Goal: Information Seeking & Learning: Check status

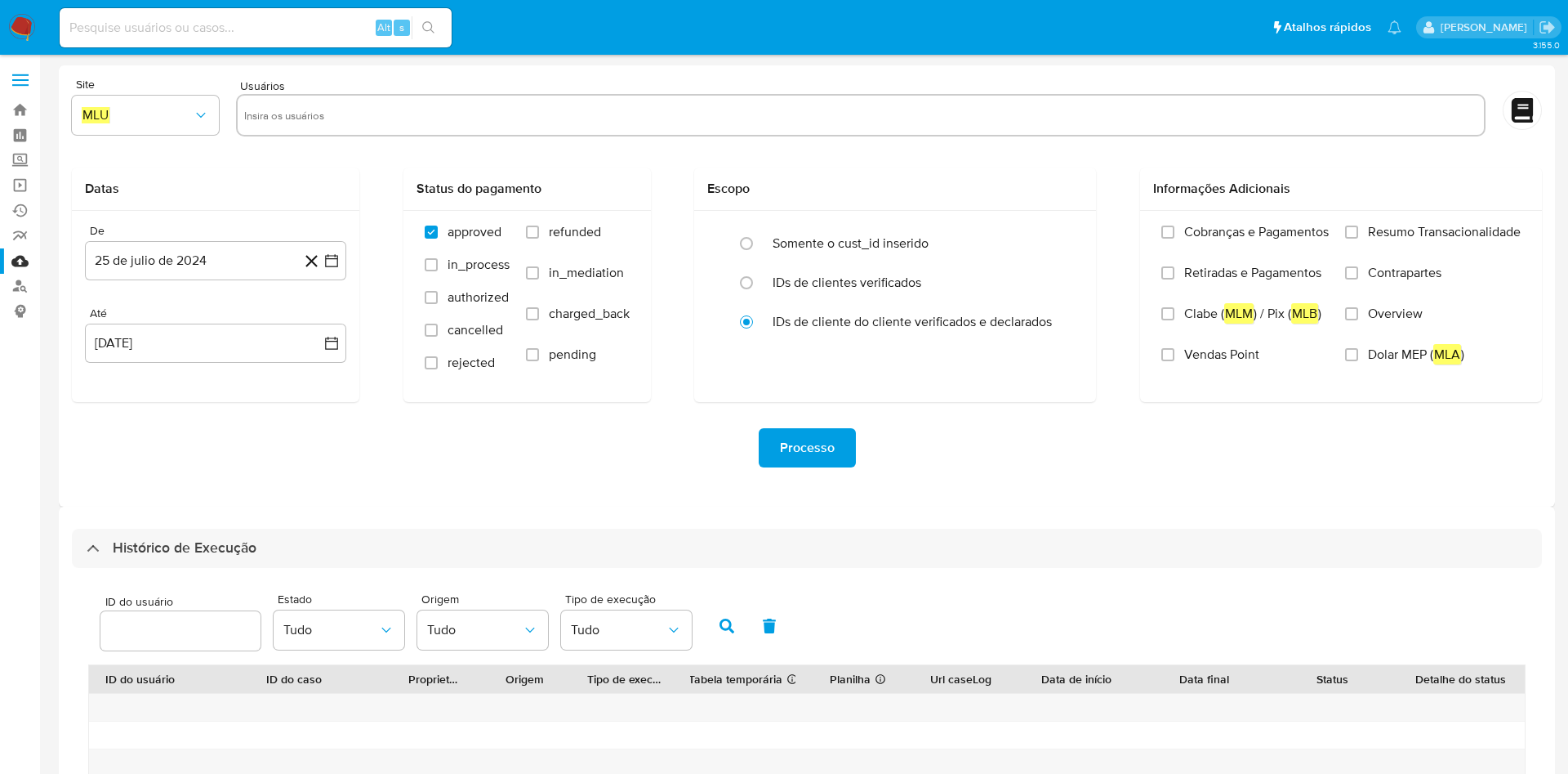
select select "10"
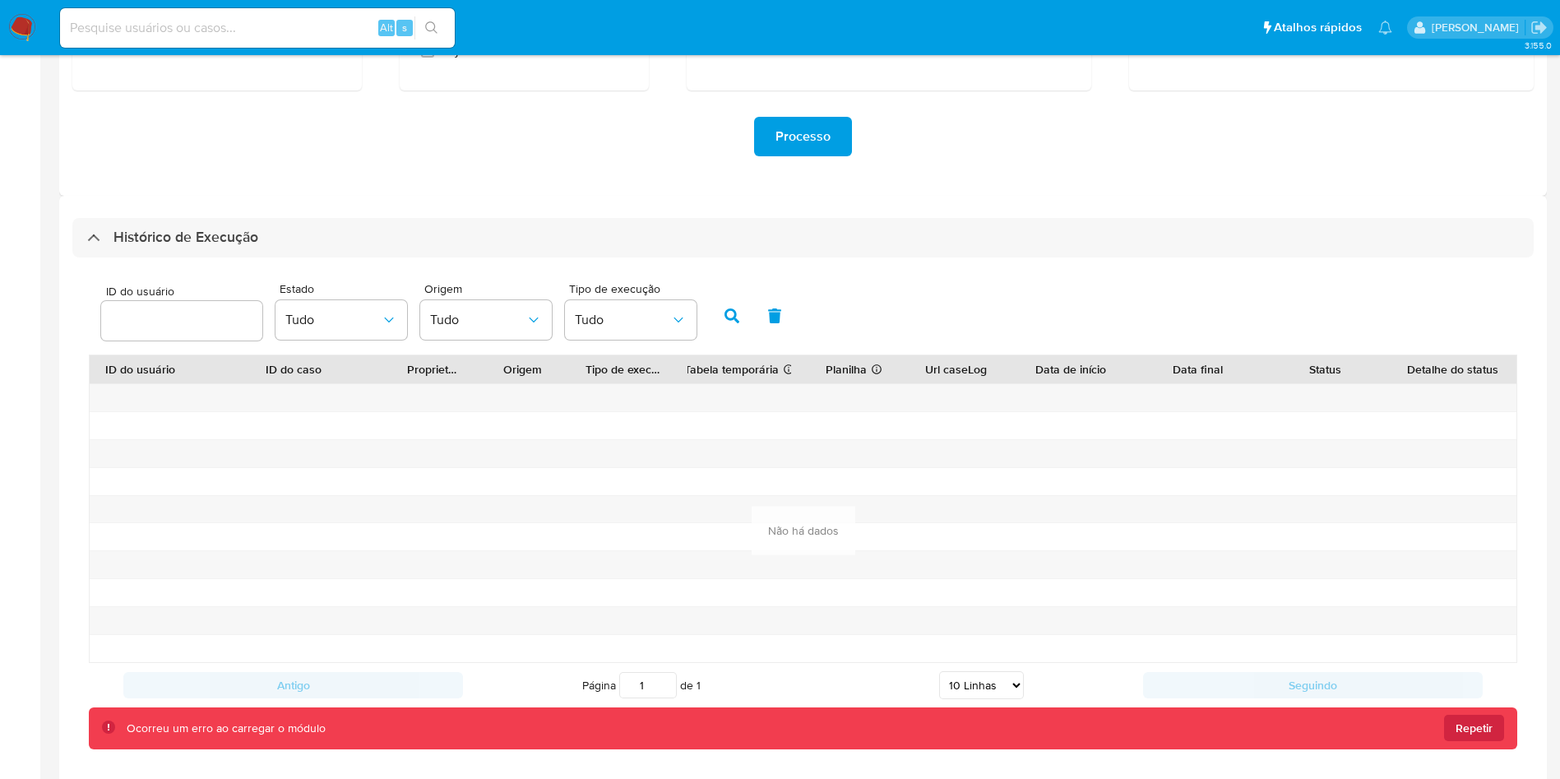
scroll to position [334, 0]
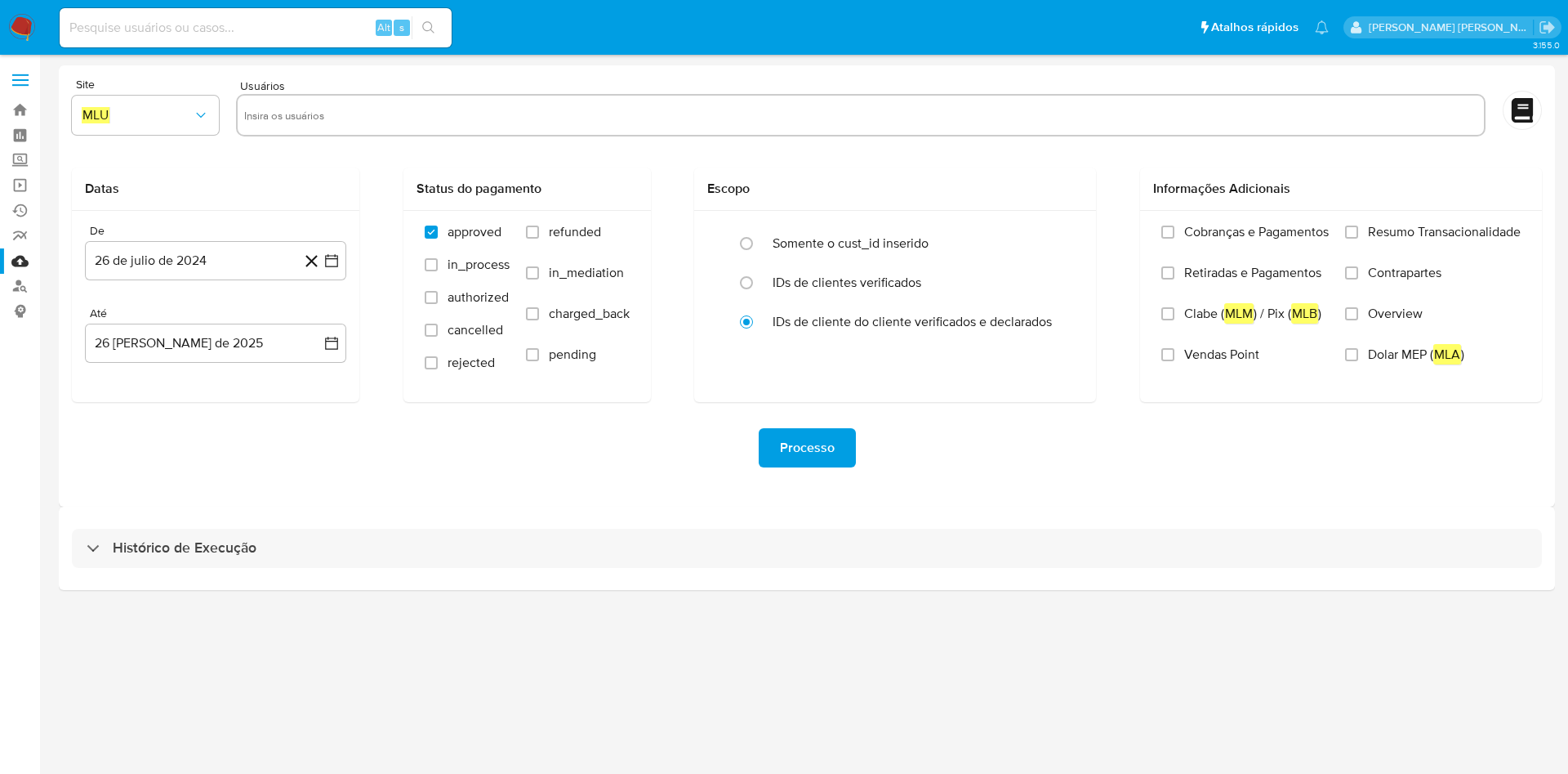
click at [373, 587] on div "Histórico de Execução" at bounding box center [806, 548] width 1497 height 83
click at [389, 568] on div "Histórico de Execução" at bounding box center [806, 548] width 1497 height 83
drag, startPoint x: 536, startPoint y: 539, endPoint x: 646, endPoint y: 527, distance: 110.7
click at [538, 536] on div "Histórico de Execução" at bounding box center [806, 547] width 1470 height 39
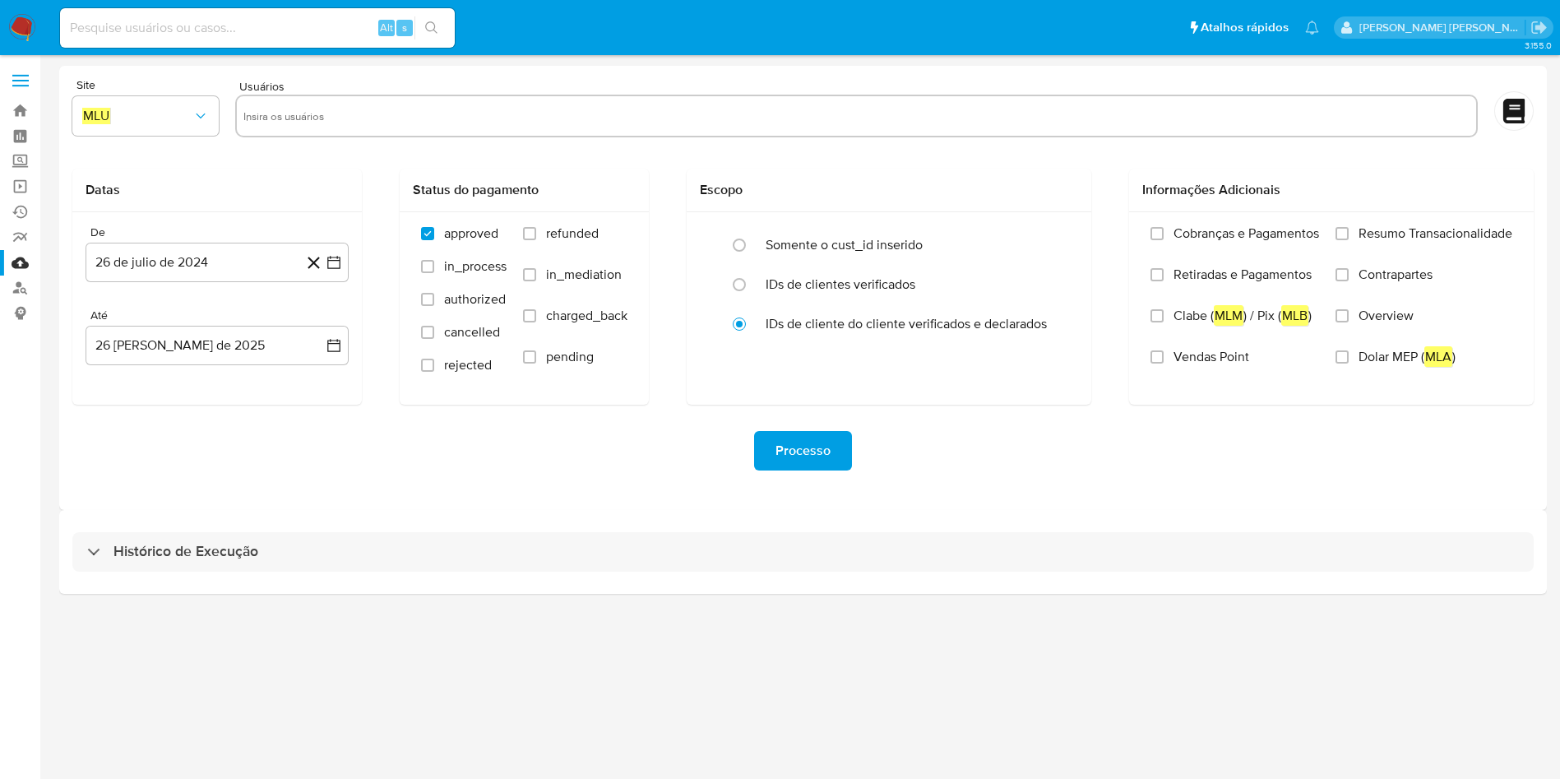
select select "10"
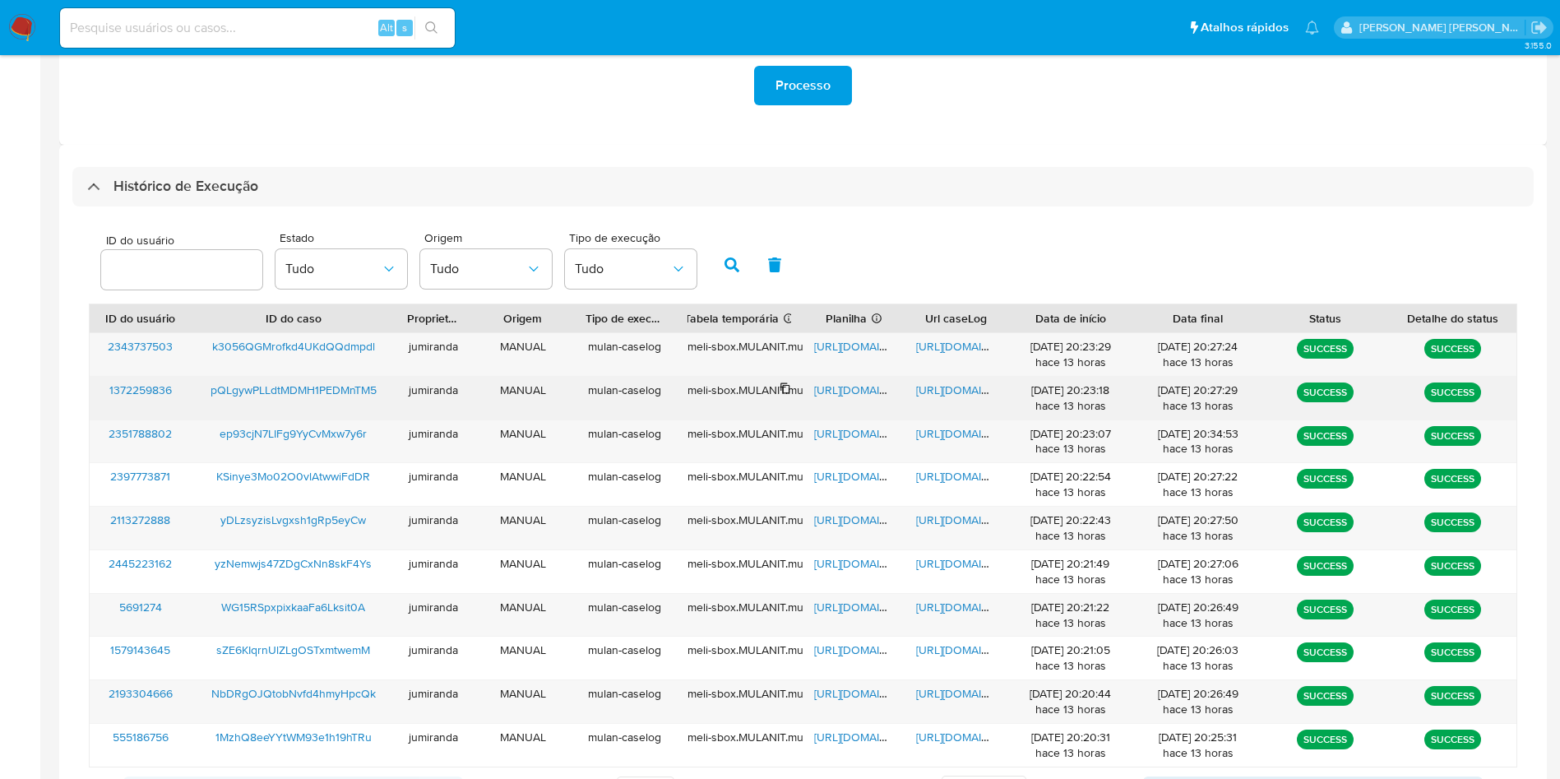
scroll to position [447, 0]
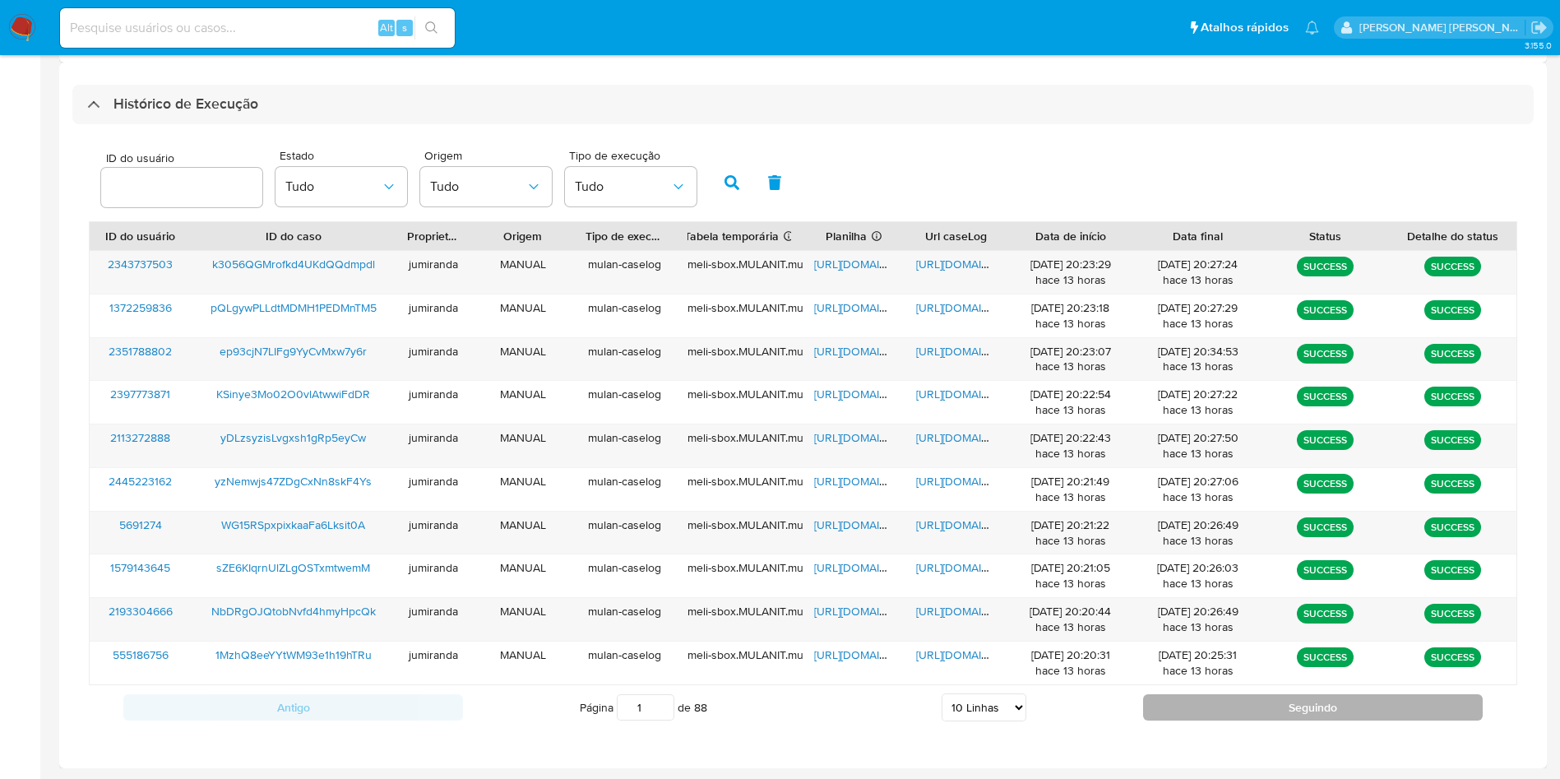
click at [1205, 702] on button "Seguindo" at bounding box center [1313, 707] width 340 height 26
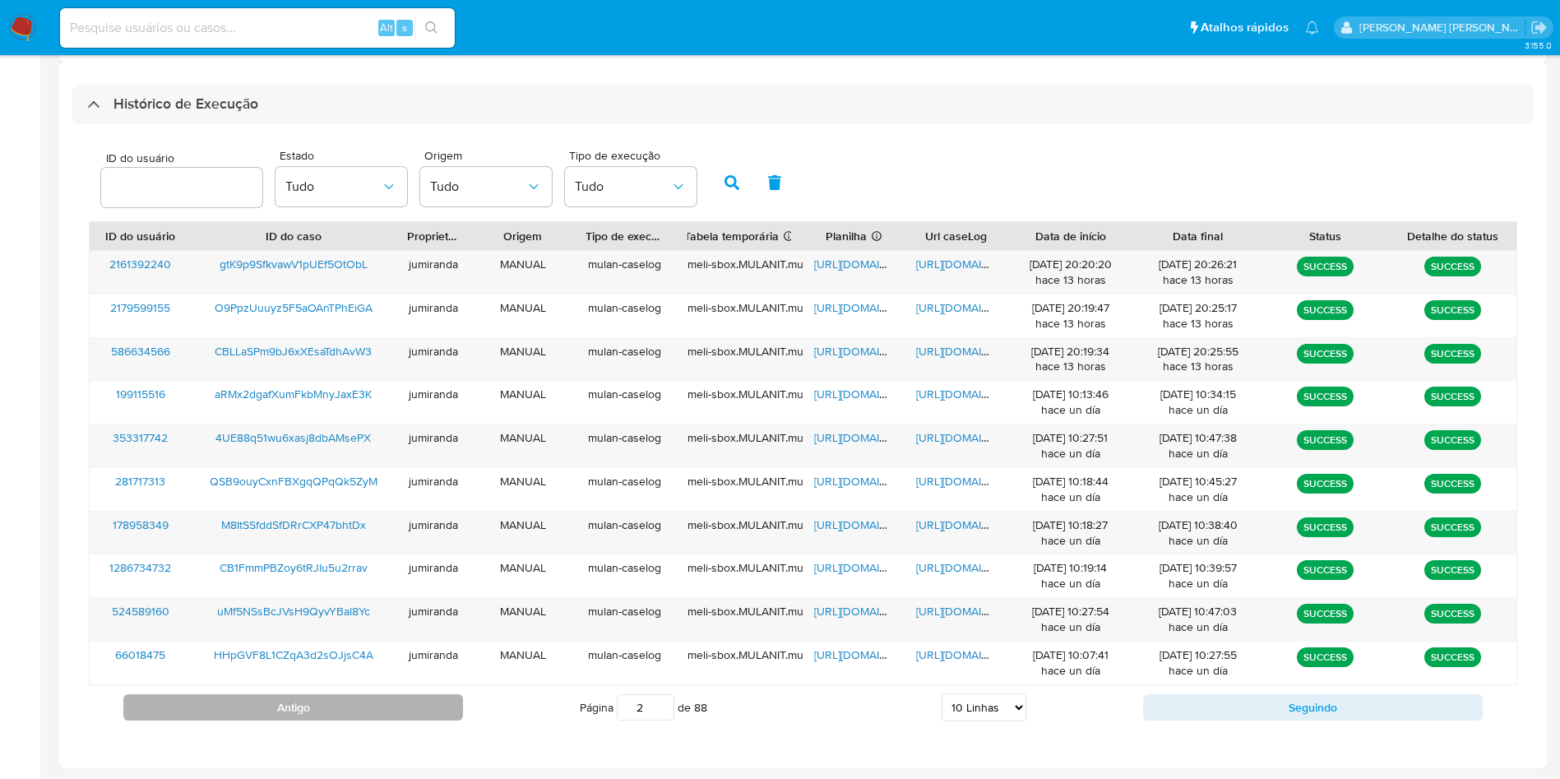
drag, startPoint x: 391, startPoint y: 706, endPoint x: 407, endPoint y: 696, distance: 18.9
click at [391, 708] on button "Antigo" at bounding box center [293, 707] width 340 height 26
type input "1"
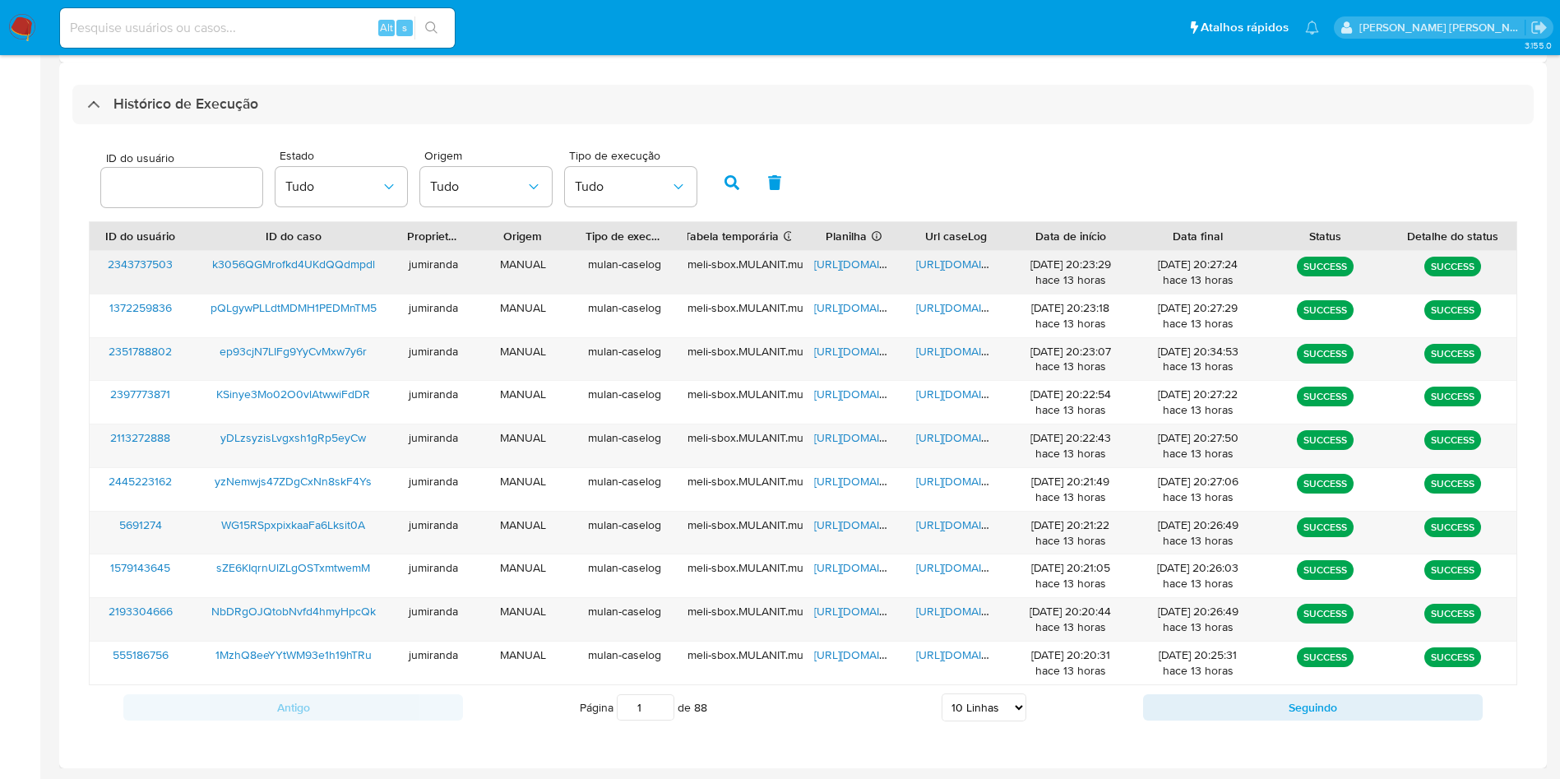
click at [864, 262] on span "https://docs.google.com/spreadsheets/d/1_TXbme3dbwSO6JiC3BgbkcD7kEdR5NGnlZv0TtJ…" at bounding box center [870, 264] width 113 height 16
click at [963, 262] on span "https://docs.google.com/document/d/1qzxhErlxKfdL5hYZ1GjZ5SLkxYwZ7-MAzAs3aSGcz1k…" at bounding box center [972, 264] width 113 height 16
click at [345, 251] on div "k3056QGMrofkd4UKdQQdmpdl" at bounding box center [294, 272] width 204 height 43
click at [303, 260] on span "k3056QGMrofkd4UKdQQdmpdl" at bounding box center [293, 264] width 163 height 16
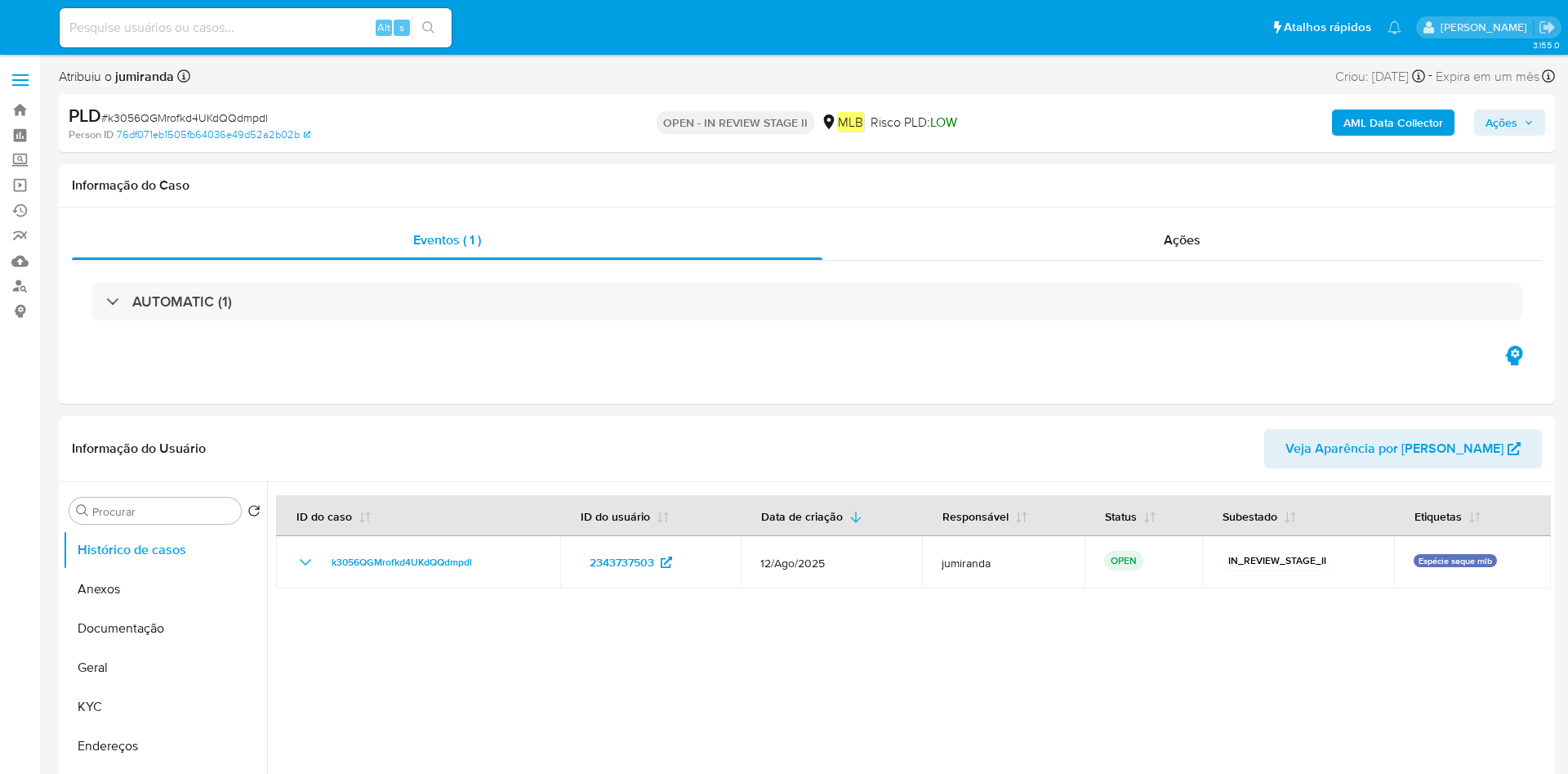
select select "10"
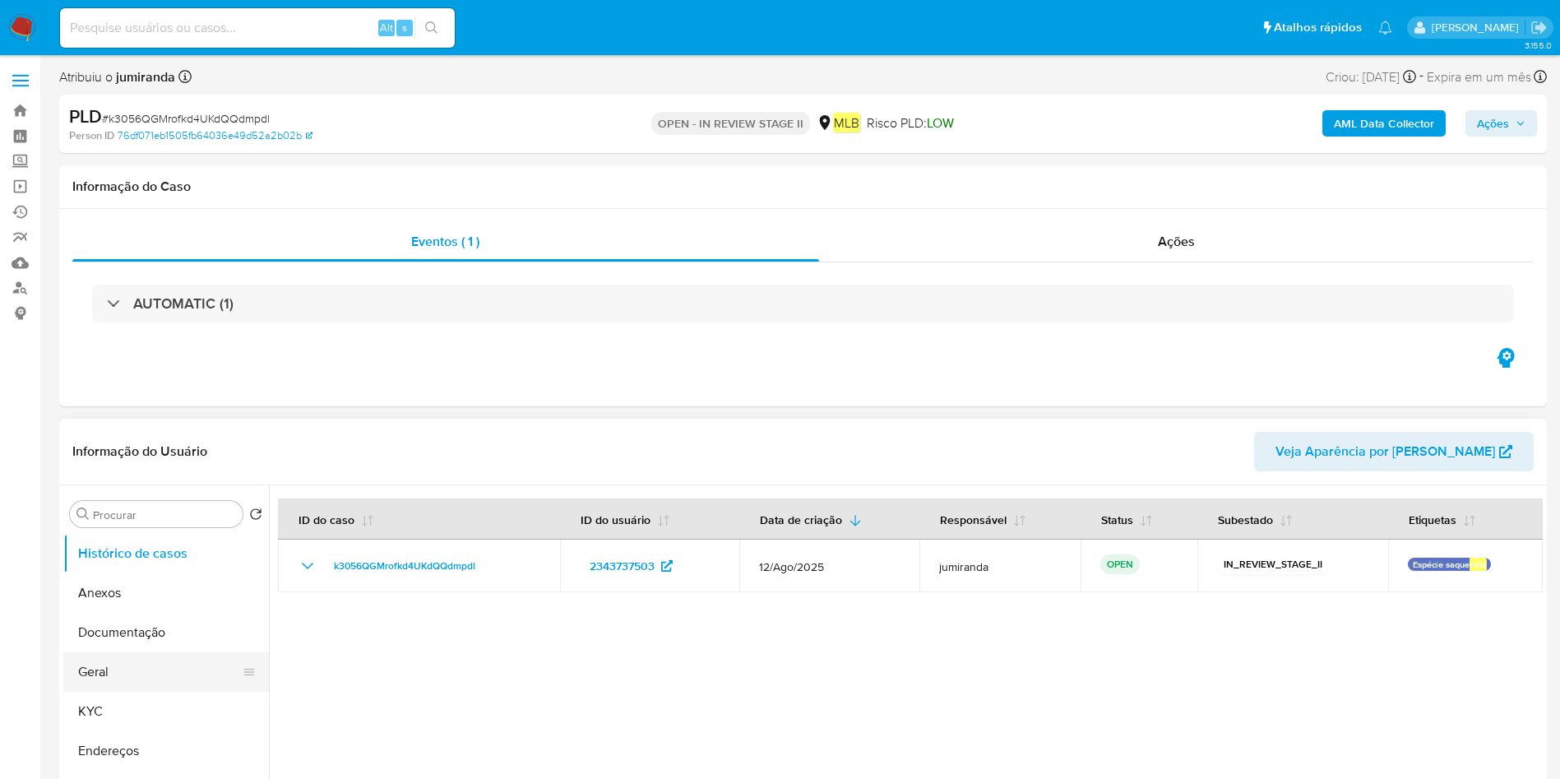
click at [102, 674] on button "Geral" at bounding box center [159, 671] width 192 height 39
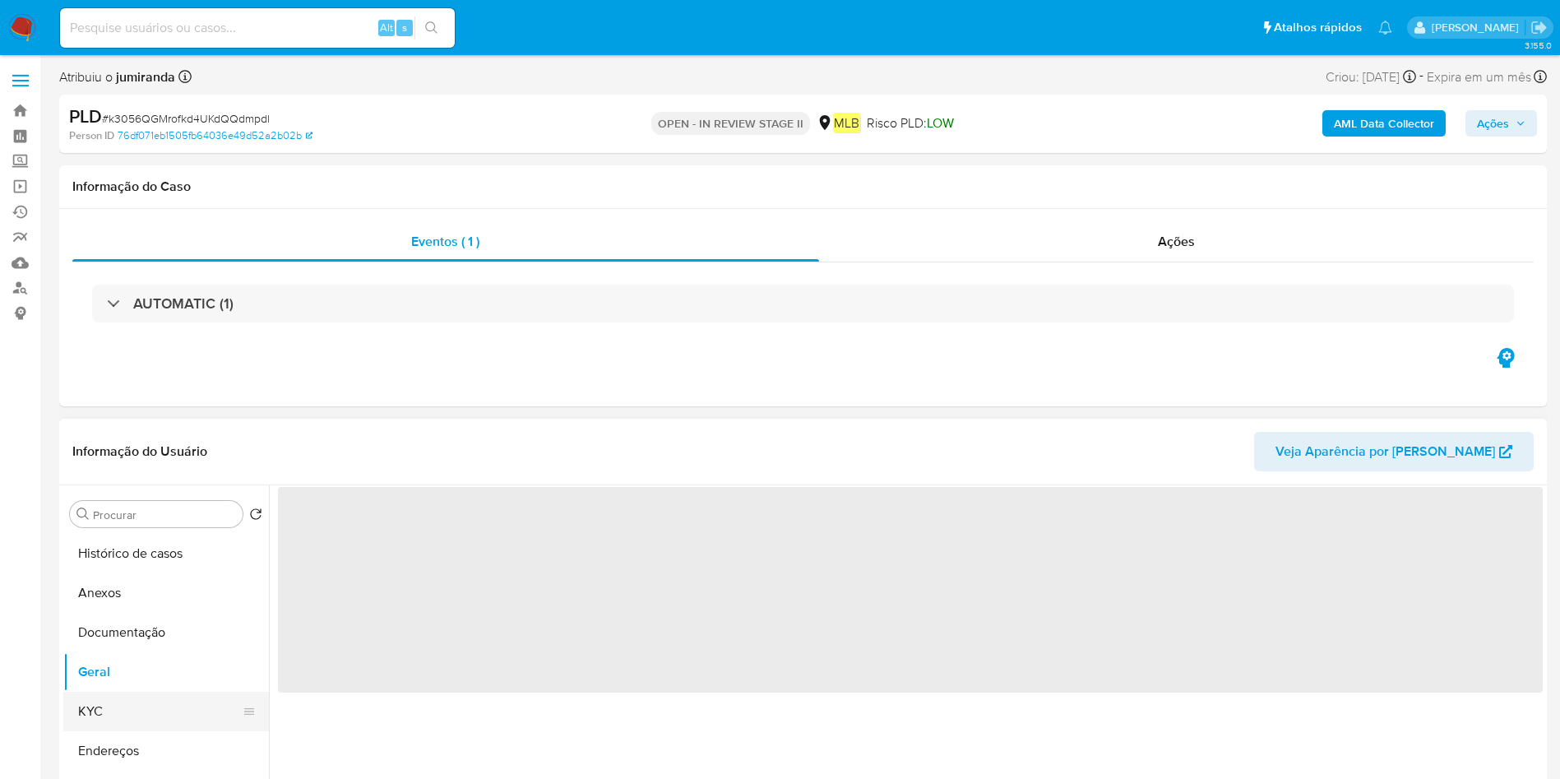
click at [101, 707] on button "KYC" at bounding box center [159, 711] width 192 height 39
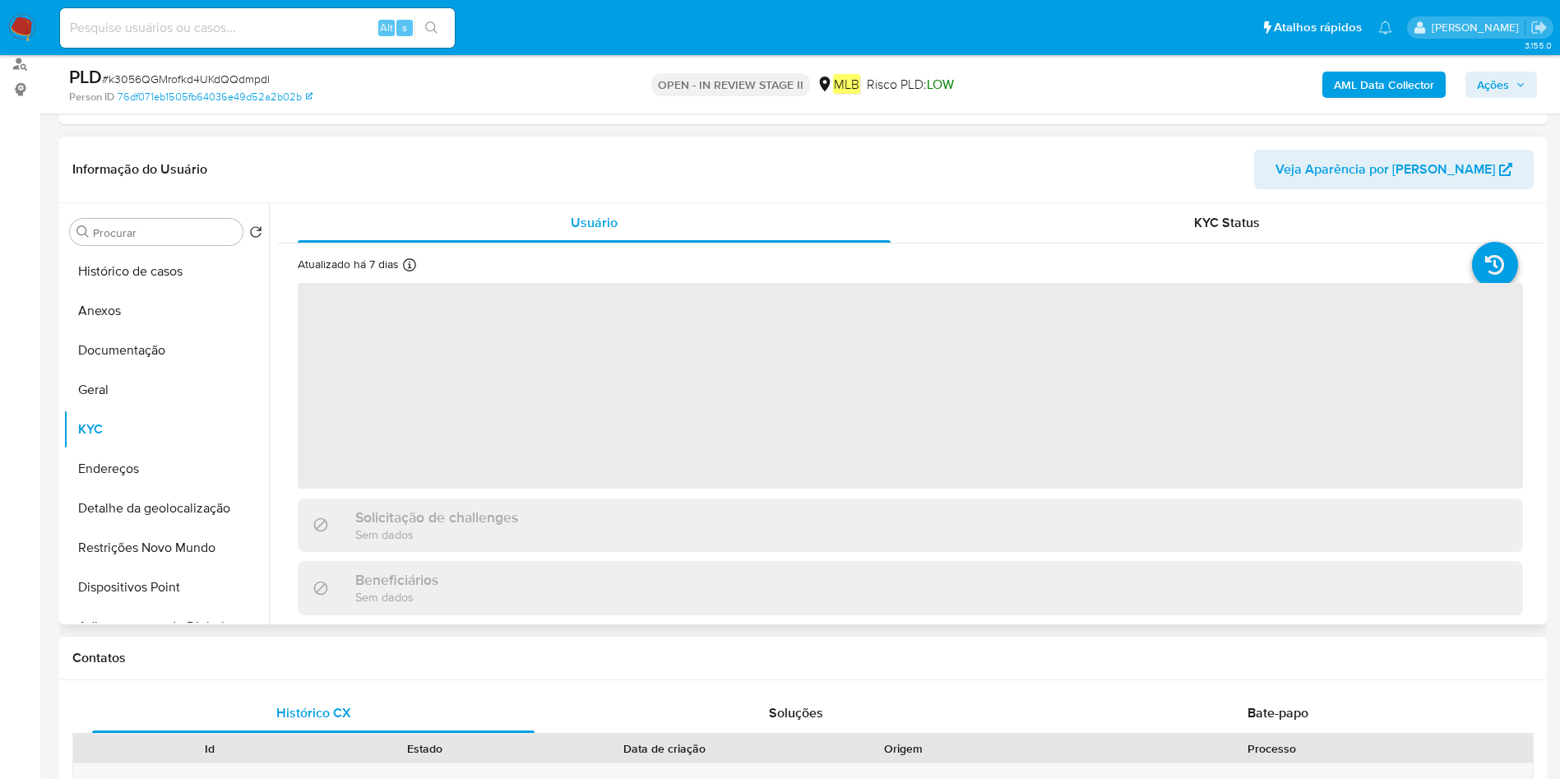
scroll to position [247, 0]
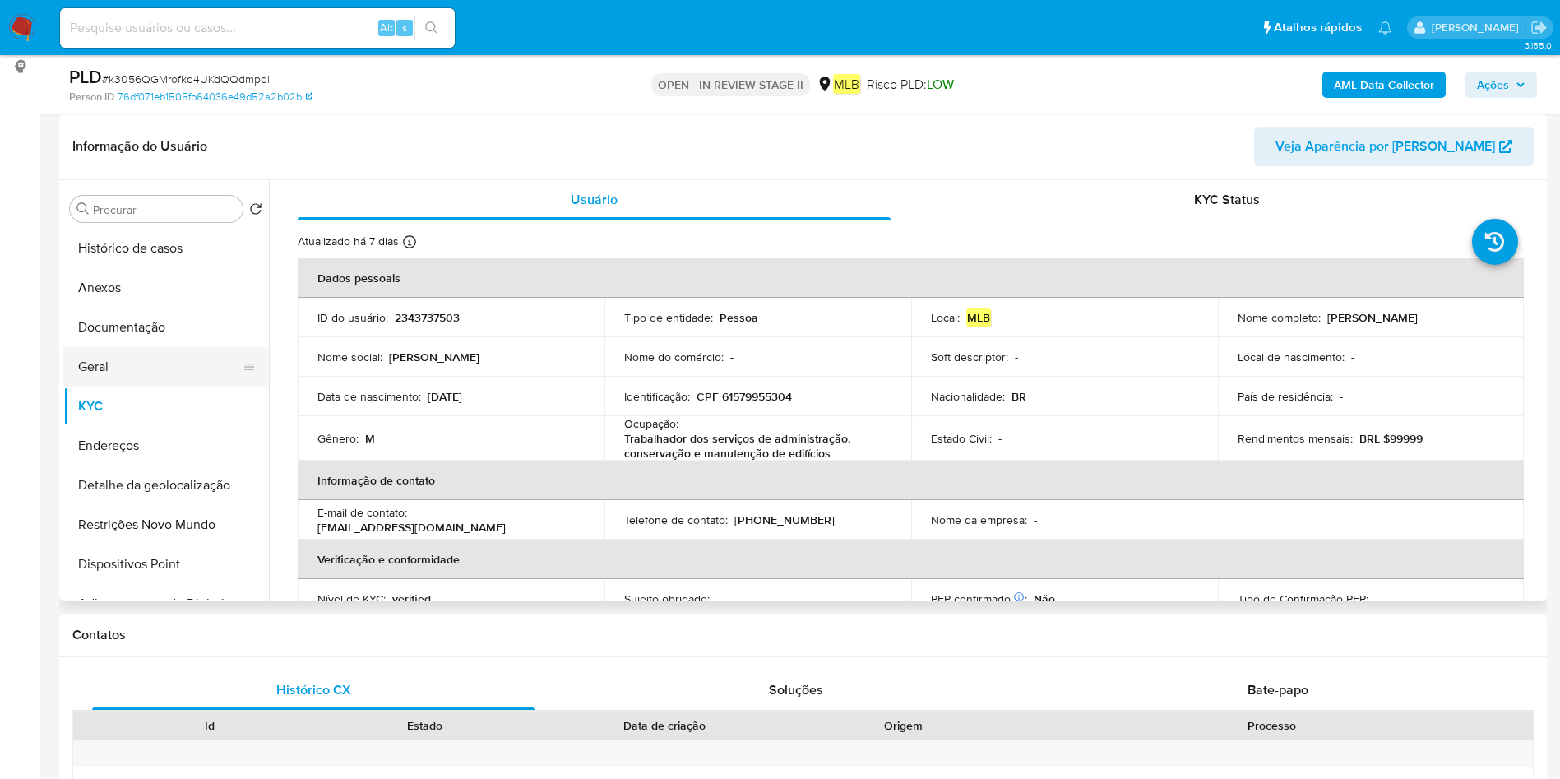
click at [138, 370] on button "Geral" at bounding box center [159, 366] width 192 height 39
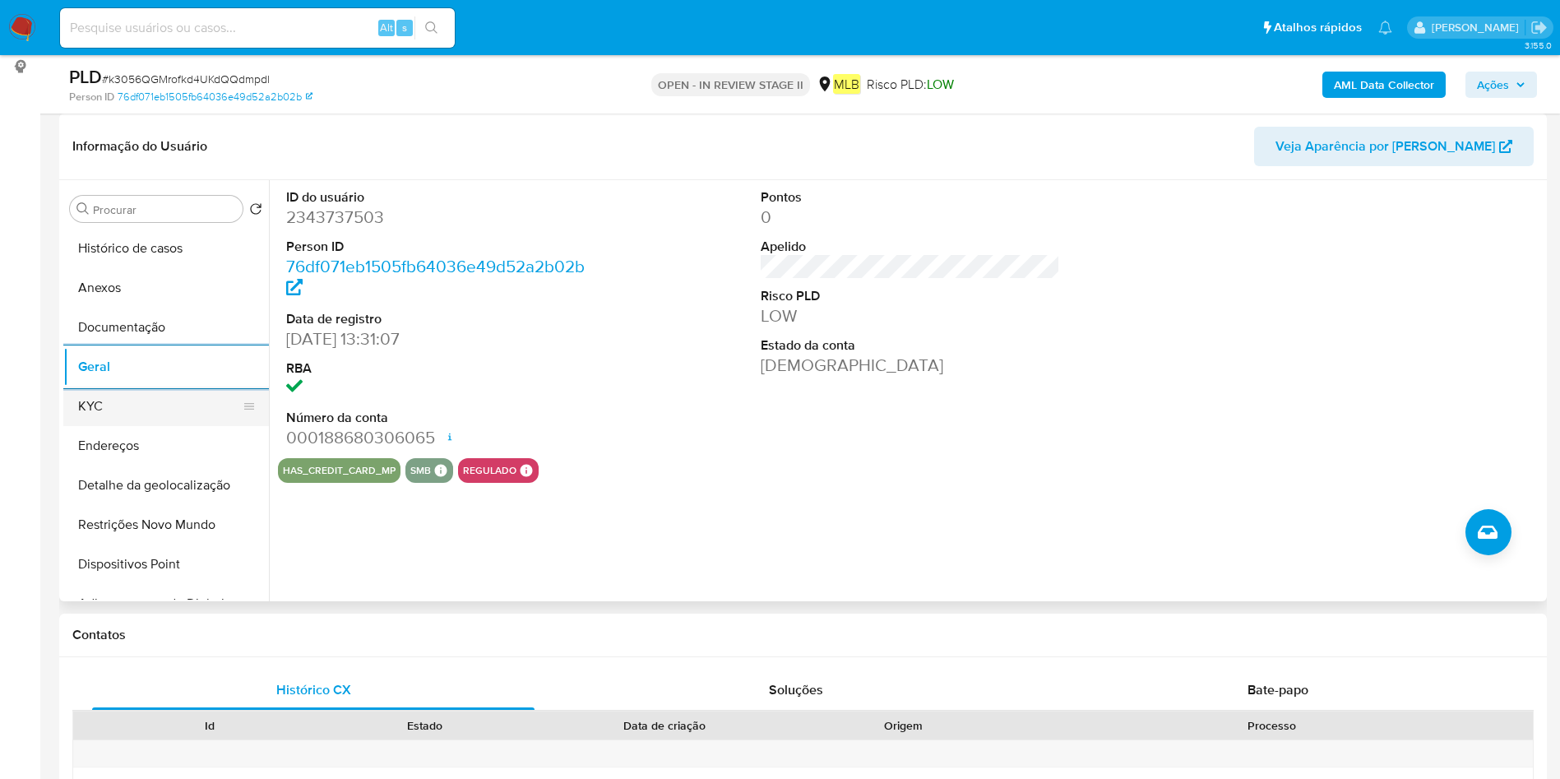
click at [183, 409] on button "KYC" at bounding box center [159, 406] width 192 height 39
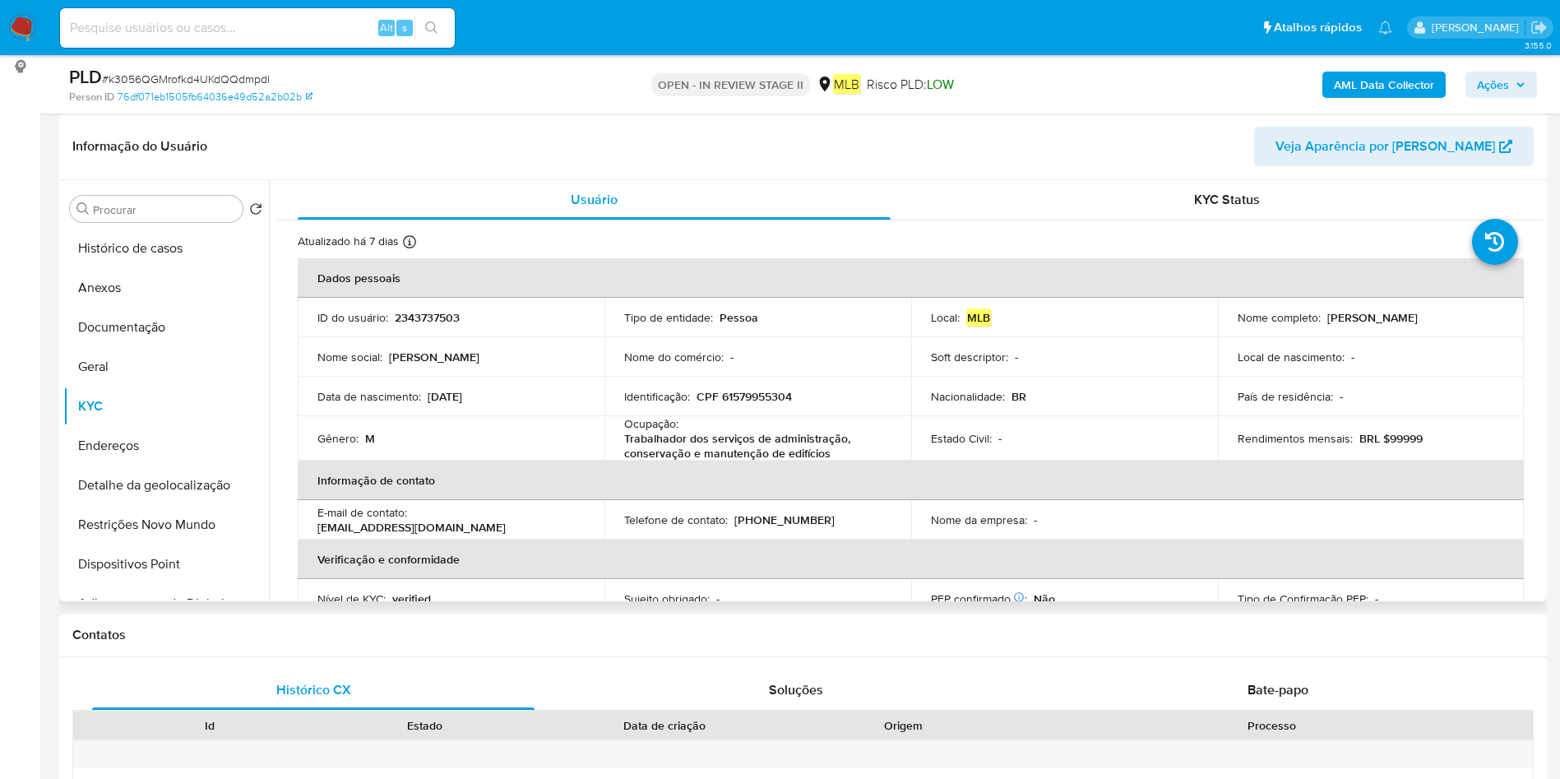
click at [649, 438] on p "Trabalhador dos serviços de administração, conservação e manutenção de edifícios" at bounding box center [754, 446] width 261 height 30
copy div "Ocupação : Trabalhador dos serviços de administração, conservação e manutenção …"
click at [166, 368] on button "Geral" at bounding box center [159, 366] width 192 height 39
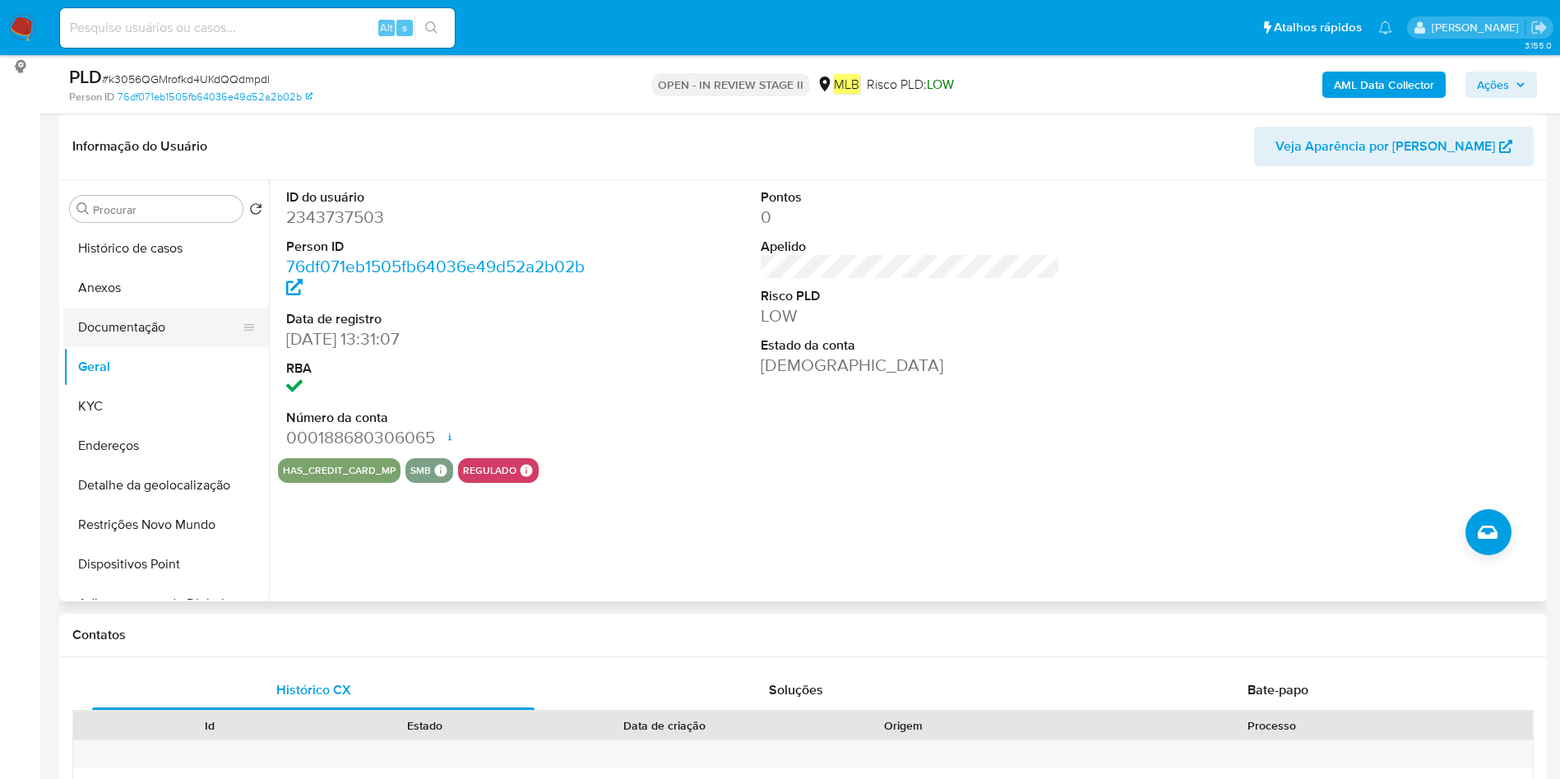
click at [168, 322] on button "Documentação" at bounding box center [159, 327] width 192 height 39
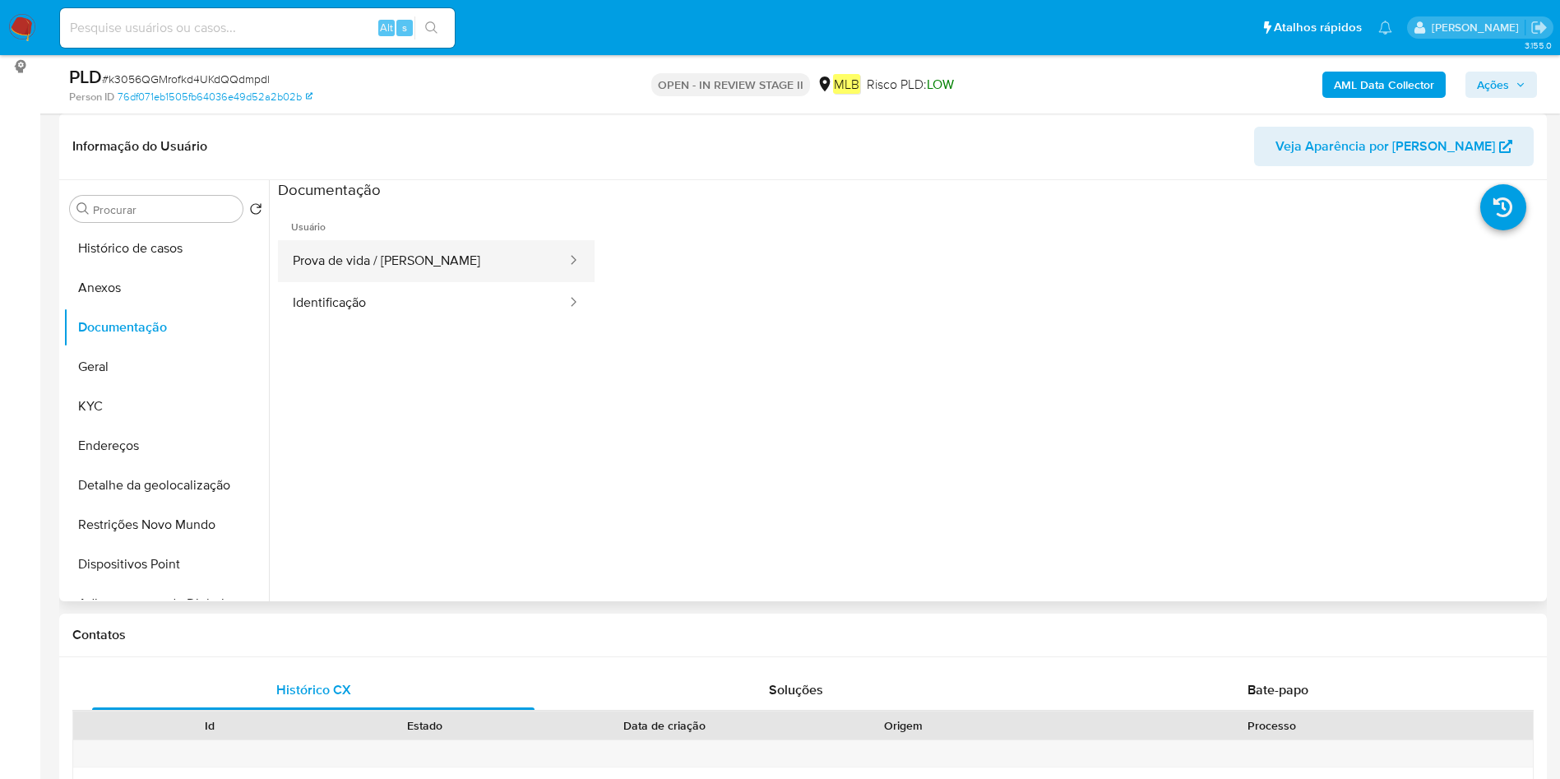
click at [507, 245] on button "Prova de vida / Selfie" at bounding box center [423, 261] width 290 height 42
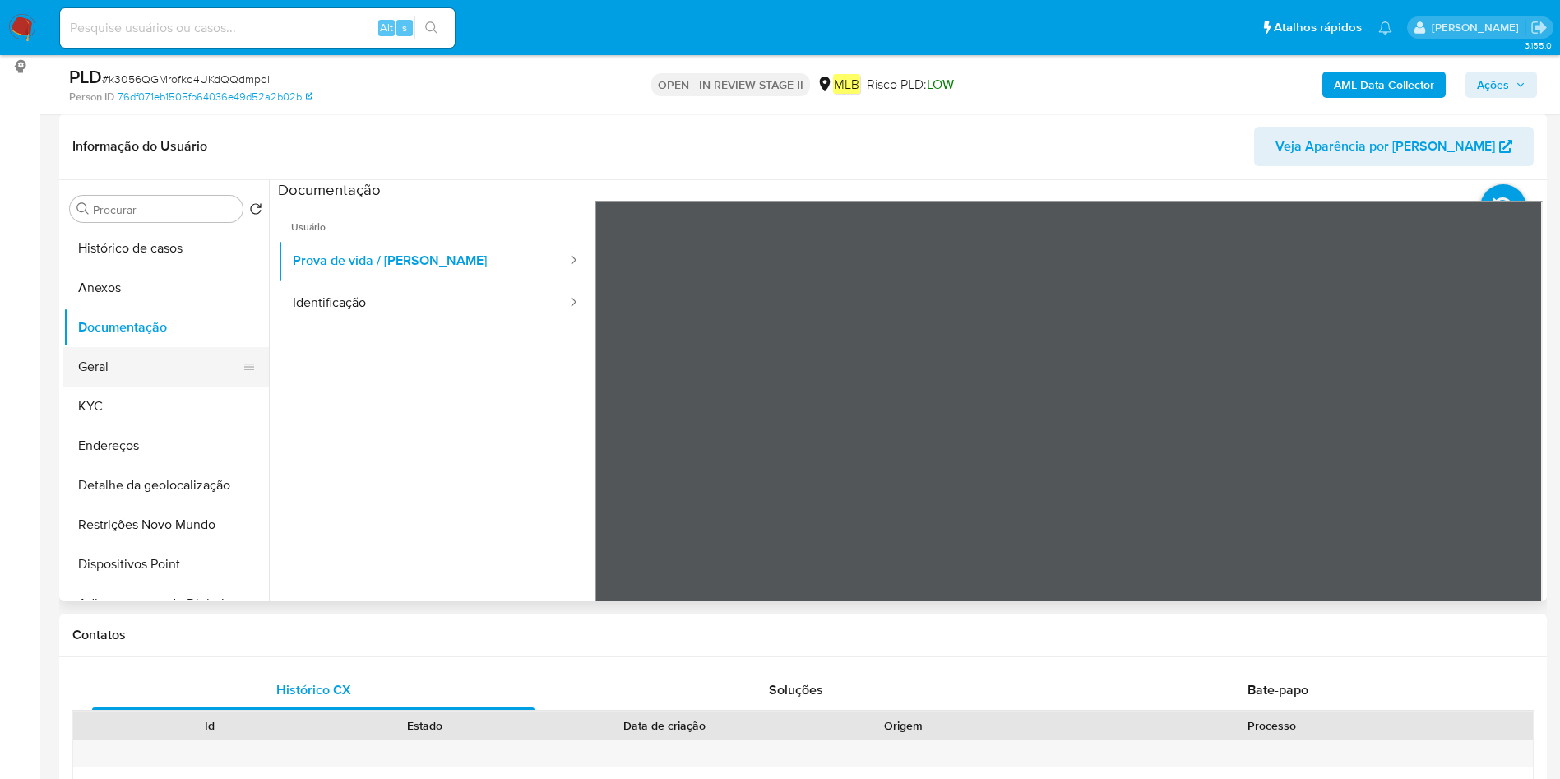
click at [155, 366] on button "Geral" at bounding box center [159, 366] width 192 height 39
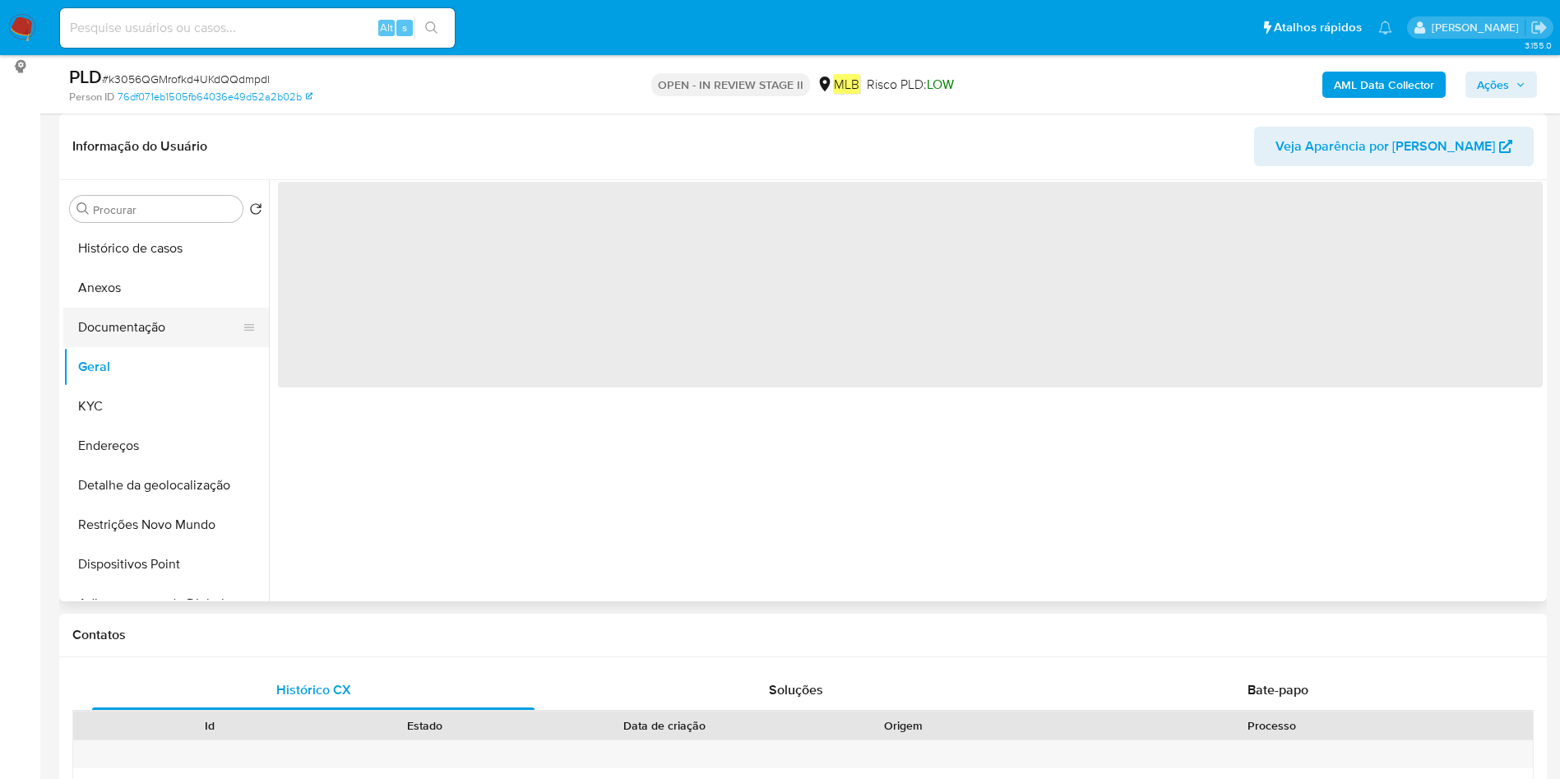
click at [166, 323] on button "Documentação" at bounding box center [159, 327] width 192 height 39
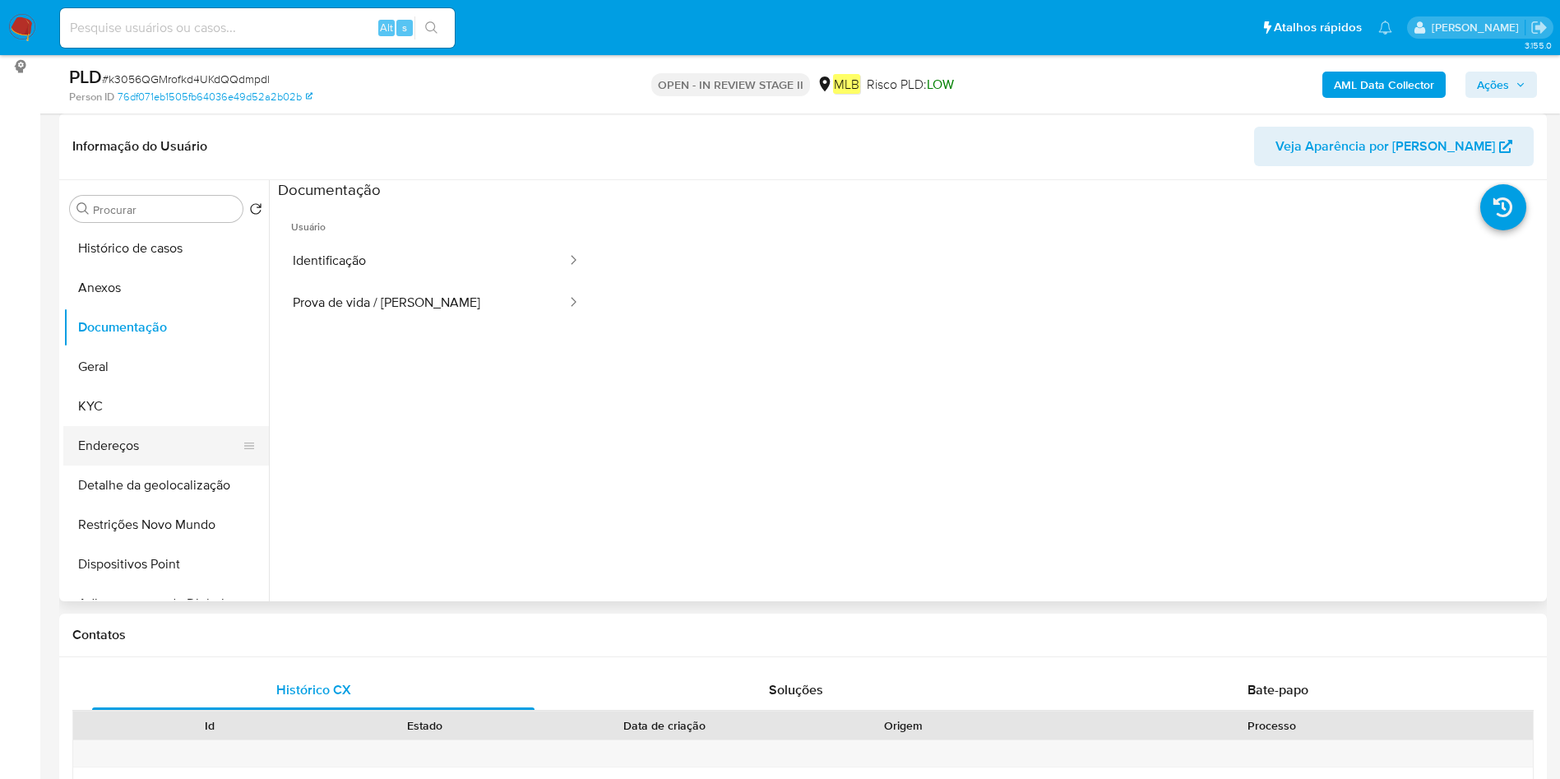
click at [141, 429] on button "Endereços" at bounding box center [159, 445] width 192 height 39
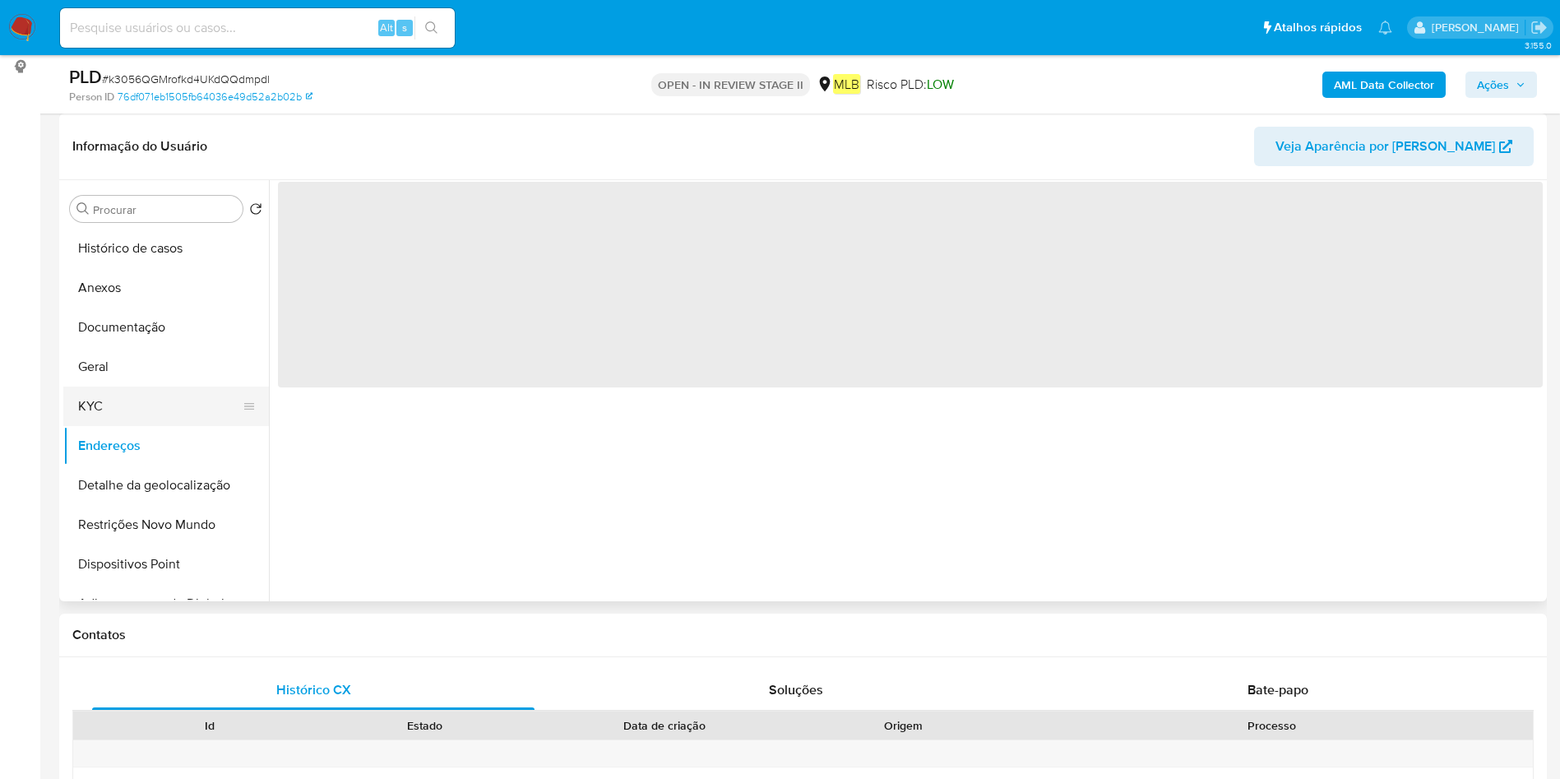
click at [151, 411] on button "KYC" at bounding box center [159, 406] width 192 height 39
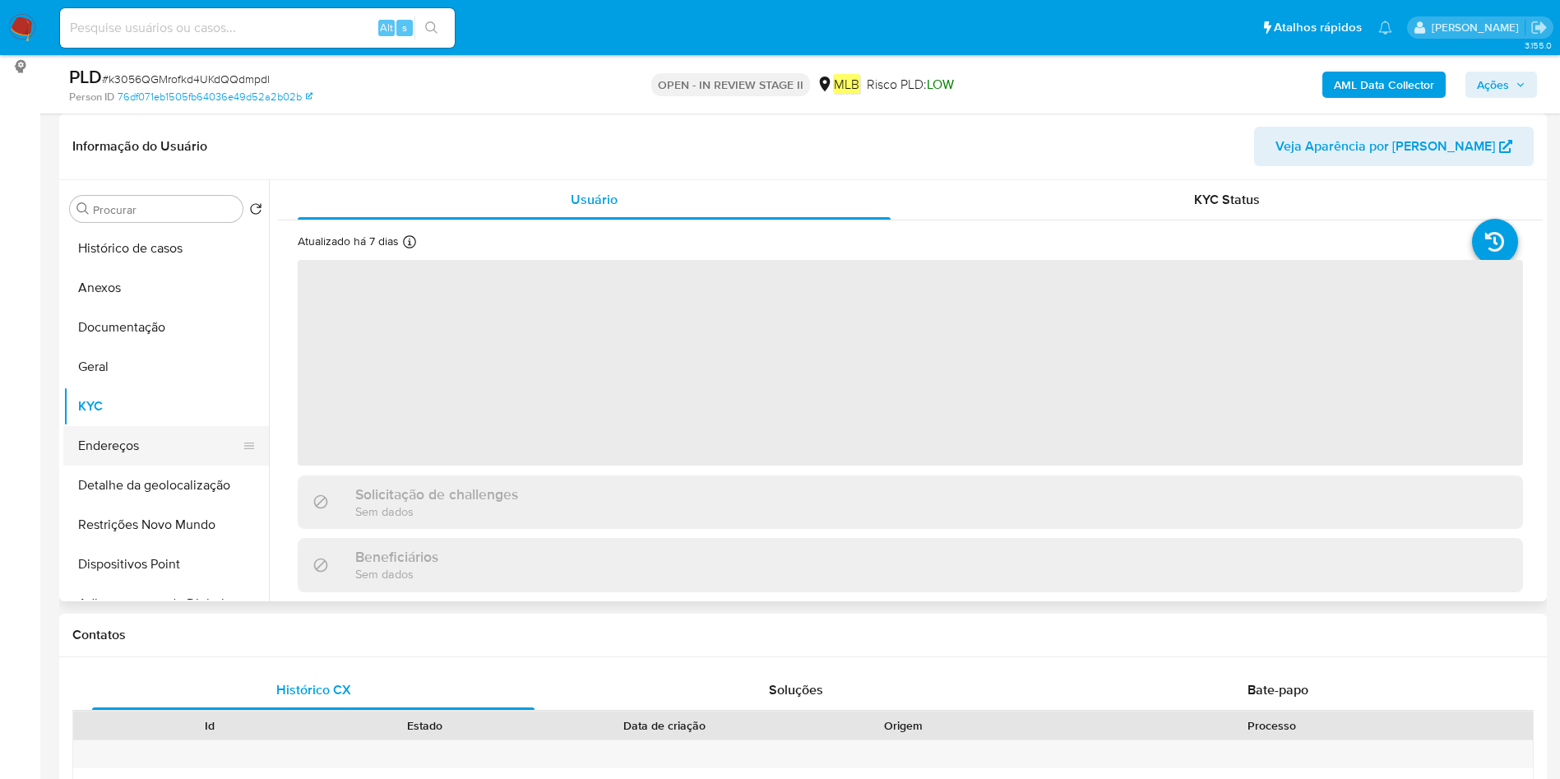
click at [139, 446] on button "Endereços" at bounding box center [159, 445] width 192 height 39
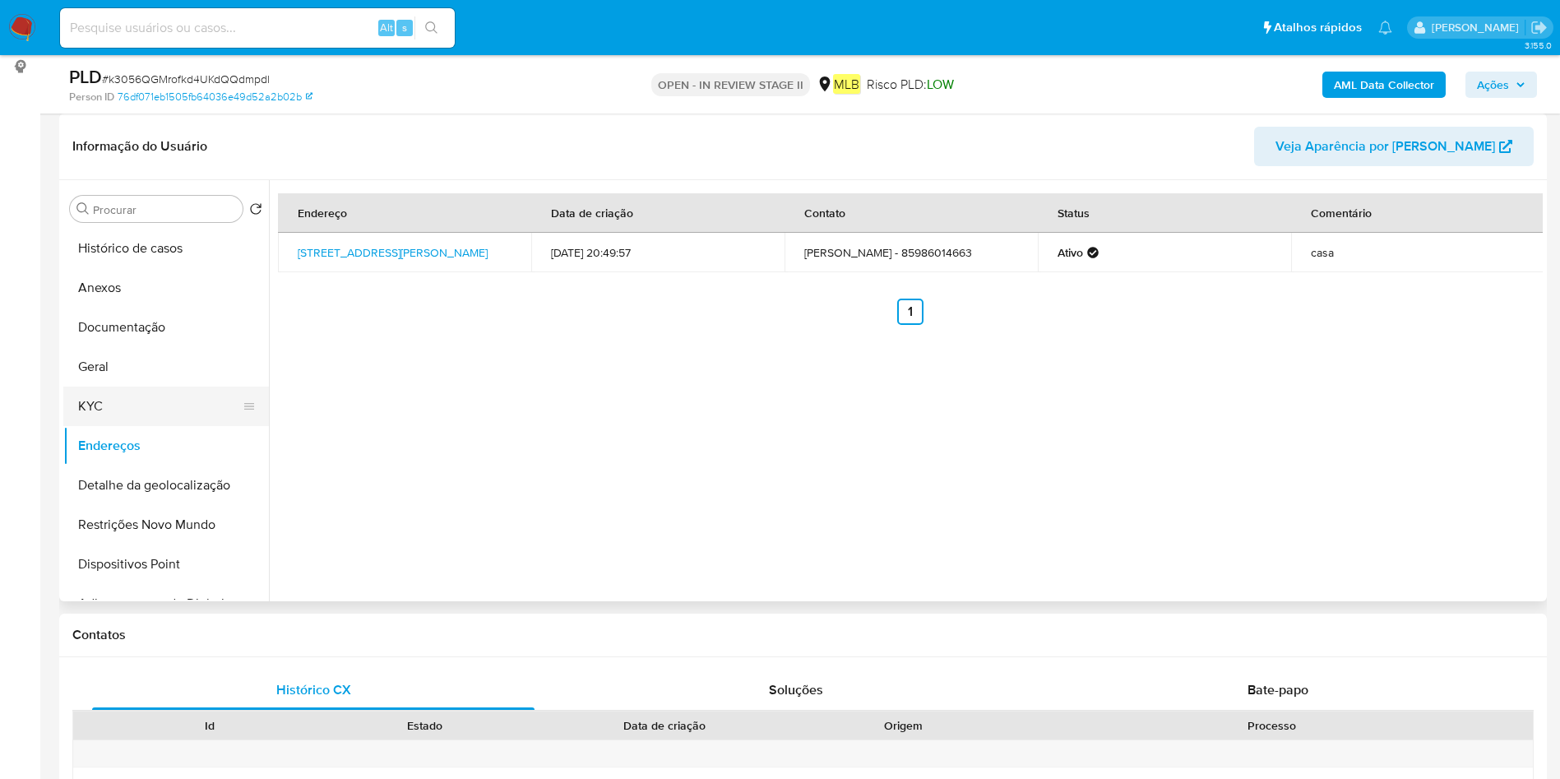
click at [178, 405] on button "KYC" at bounding box center [159, 406] width 192 height 39
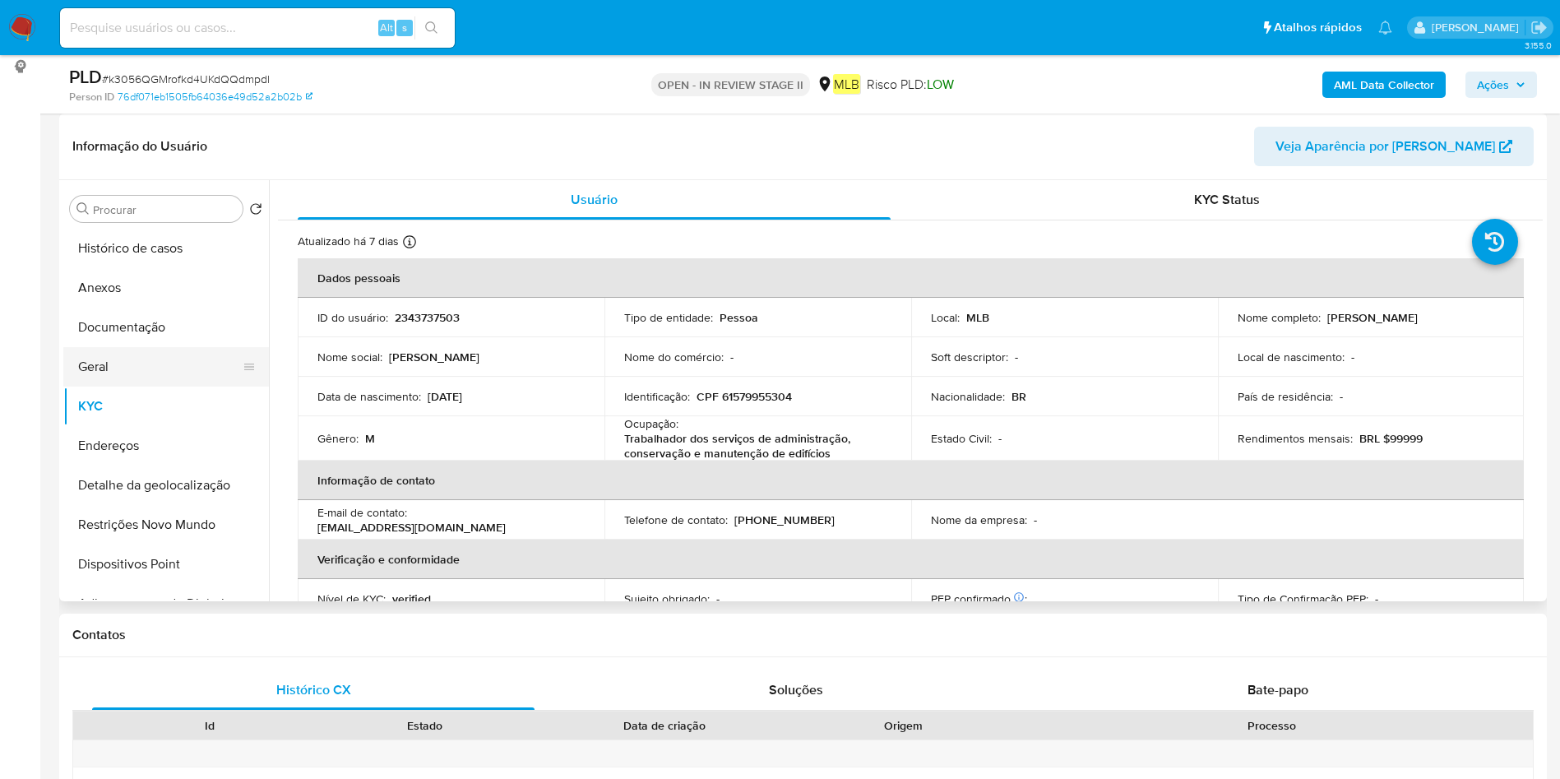
click at [129, 358] on button "Geral" at bounding box center [159, 366] width 192 height 39
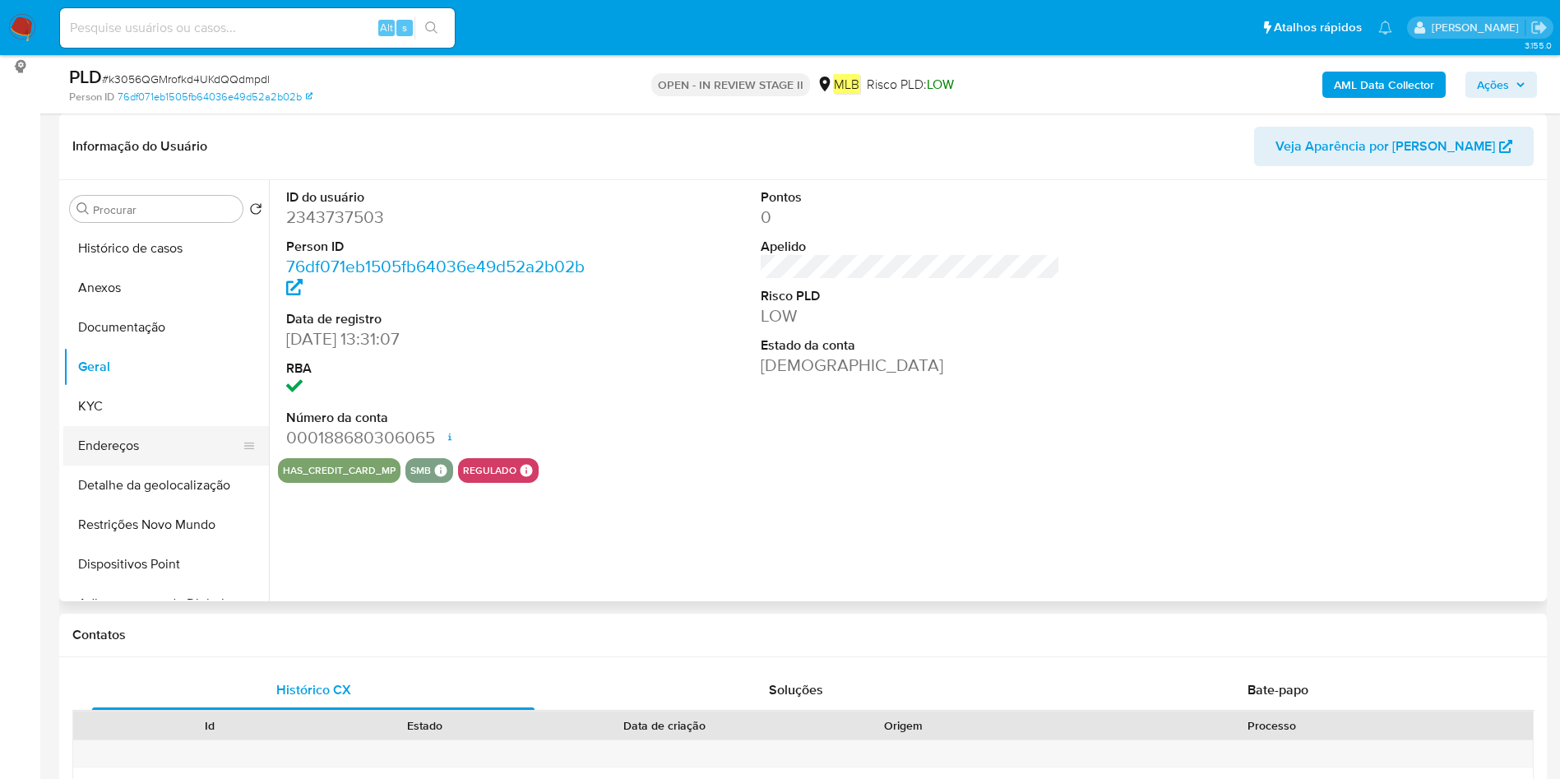
click at [113, 452] on button "Endereços" at bounding box center [159, 445] width 192 height 39
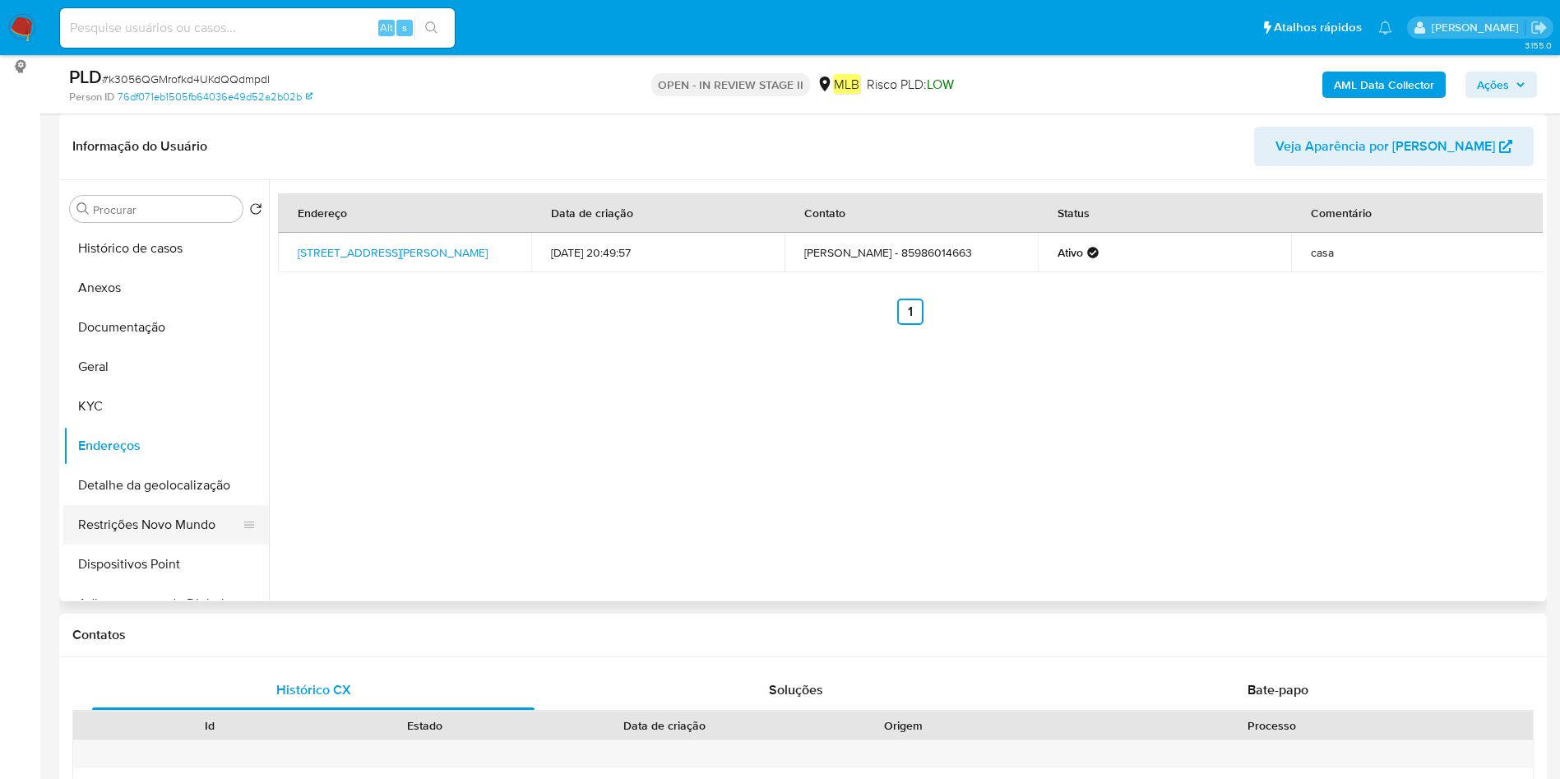
click at [149, 519] on button "Restrições Novo Mundo" at bounding box center [159, 524] width 192 height 39
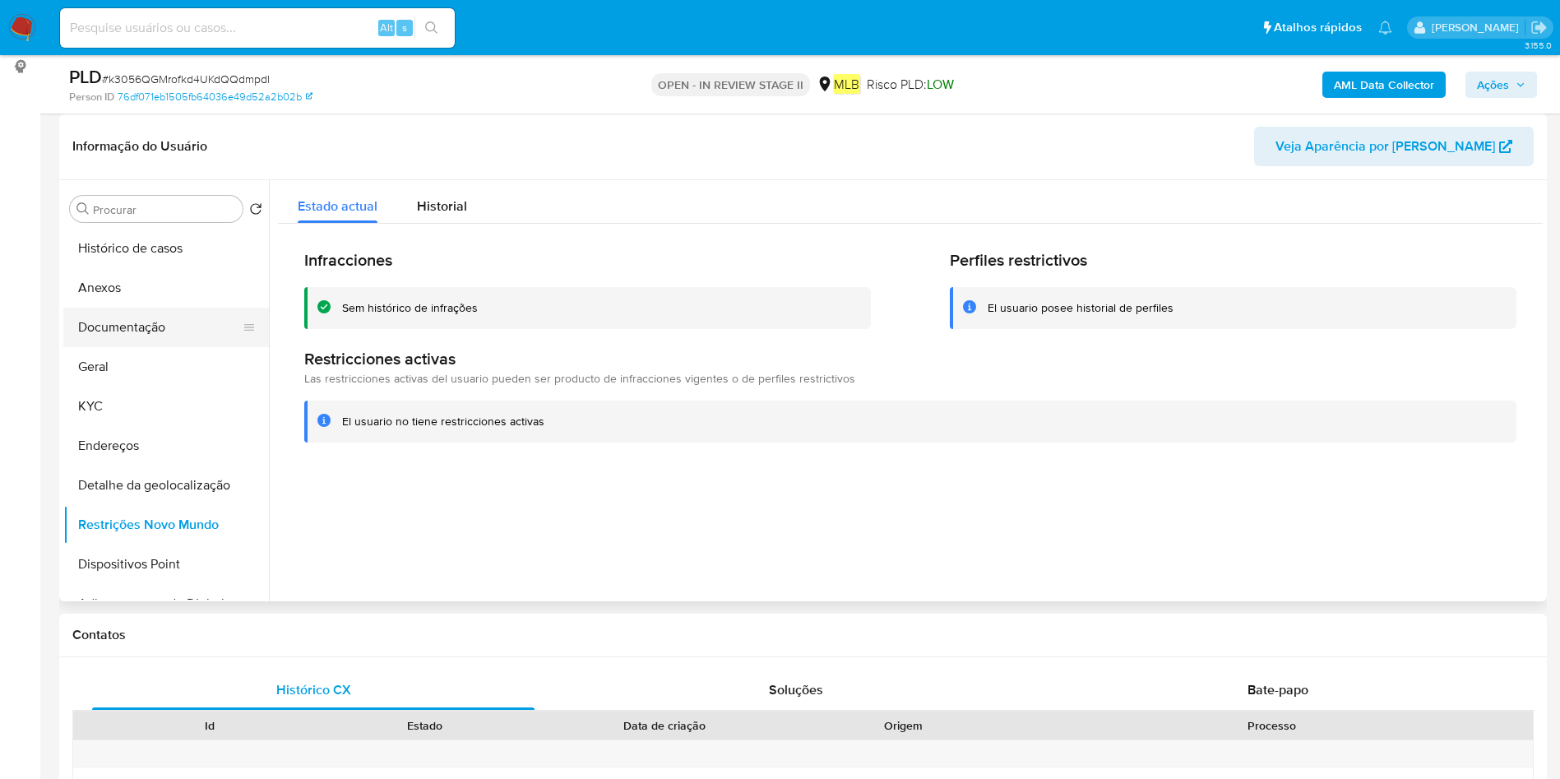
click at [132, 322] on button "Documentação" at bounding box center [159, 327] width 192 height 39
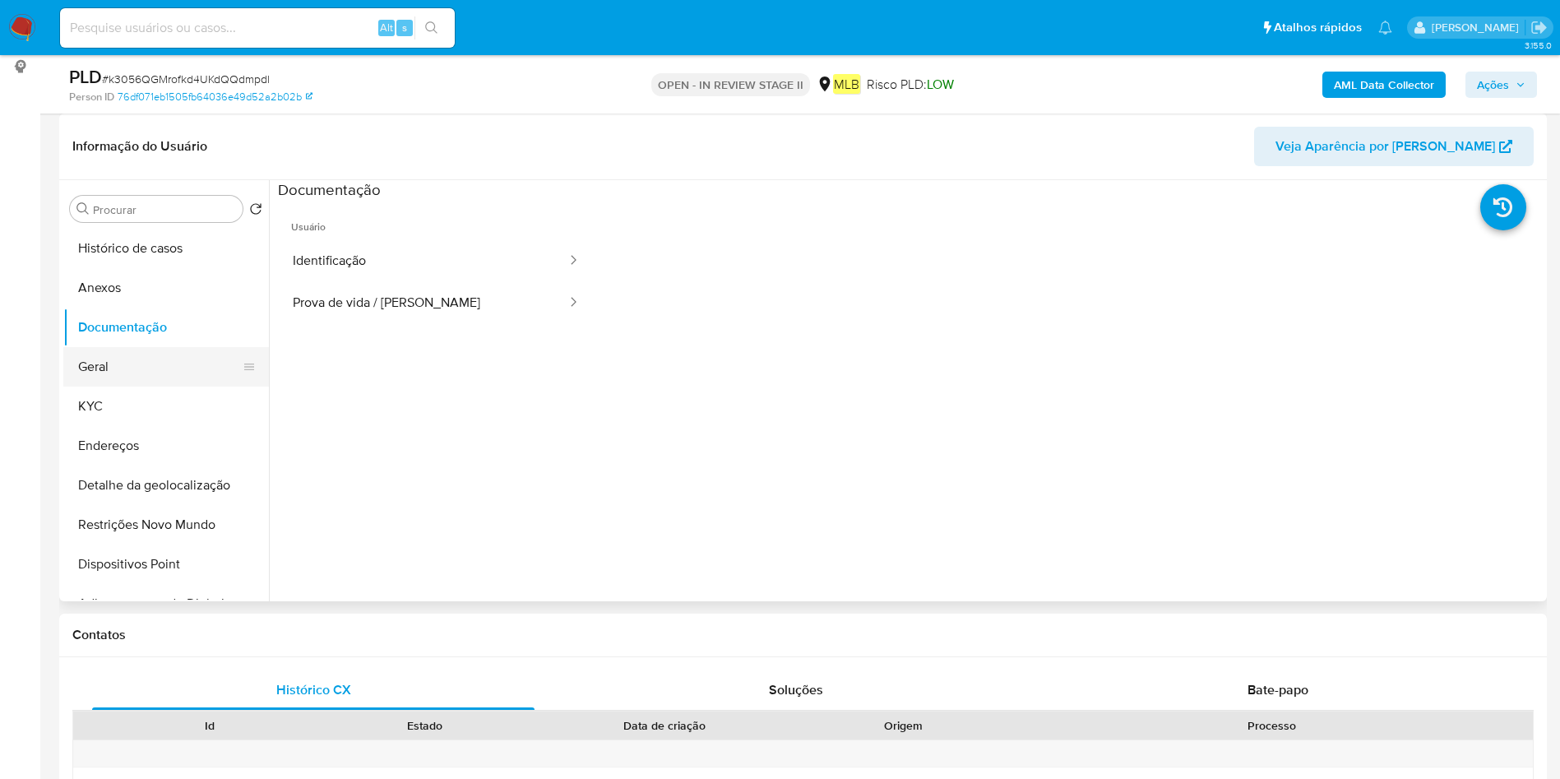
click at [110, 377] on button "Geral" at bounding box center [159, 366] width 192 height 39
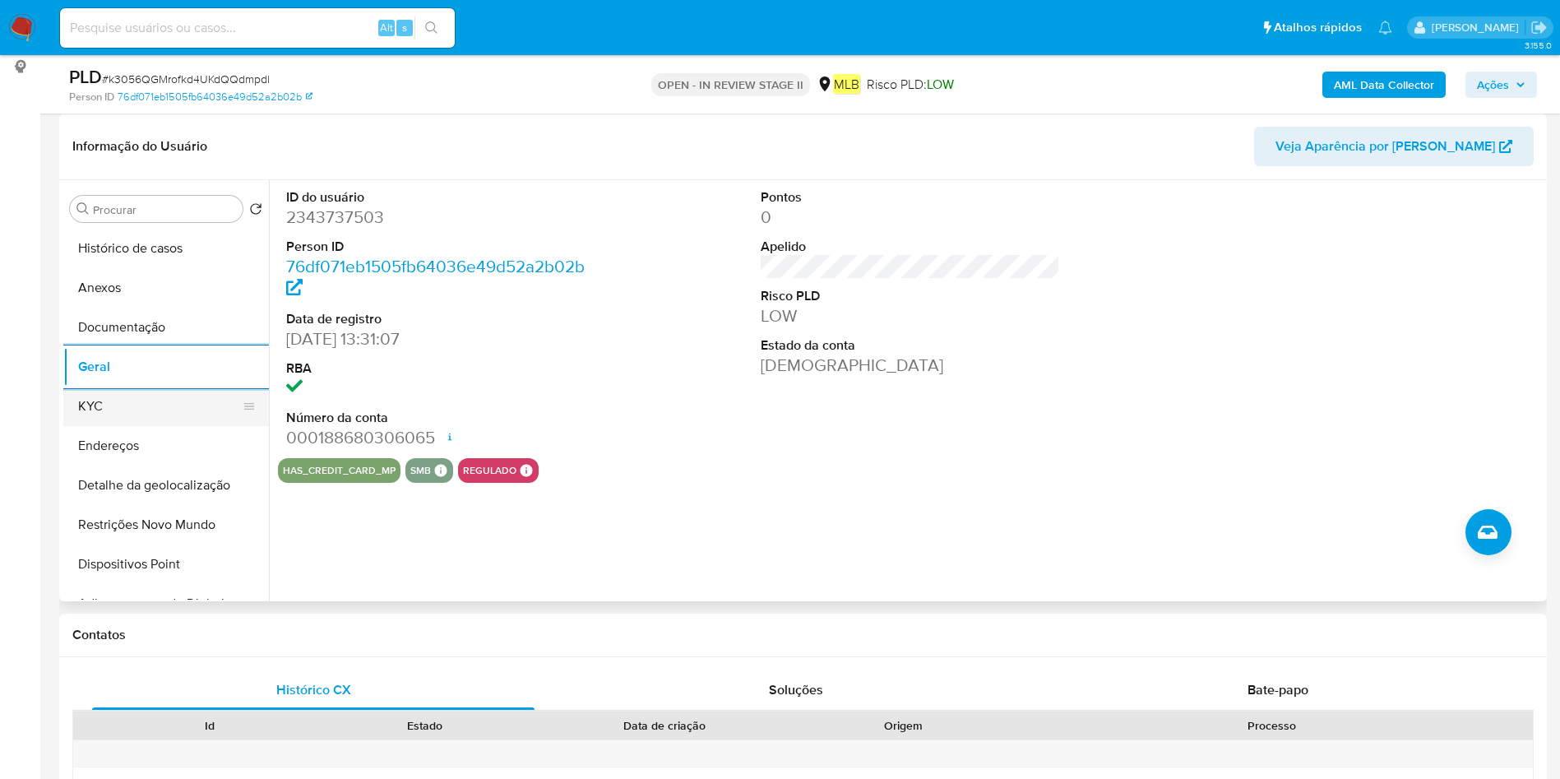
click at [168, 400] on button "KYC" at bounding box center [159, 406] width 192 height 39
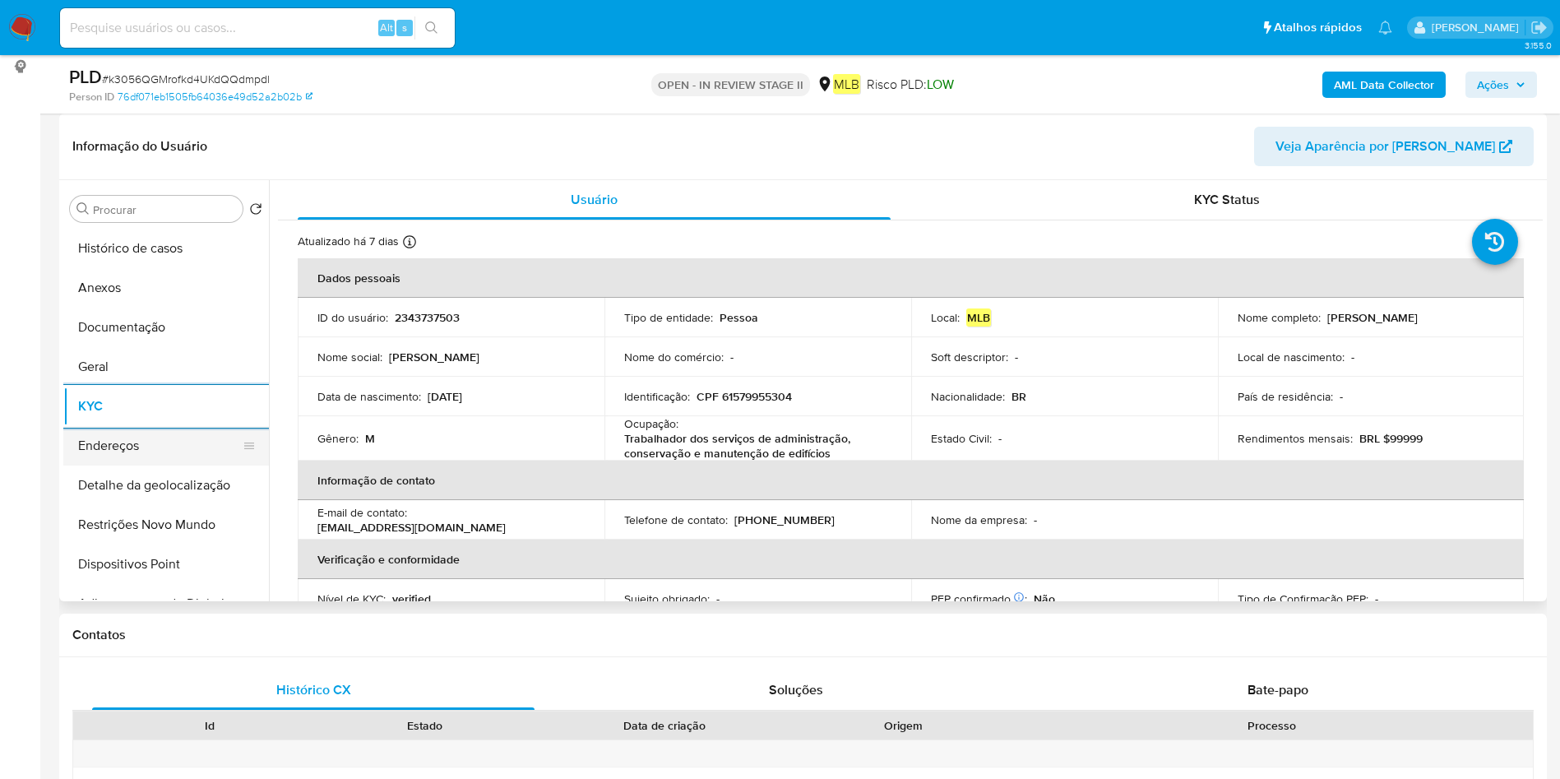
click at [214, 438] on button "Endereços" at bounding box center [159, 445] width 192 height 39
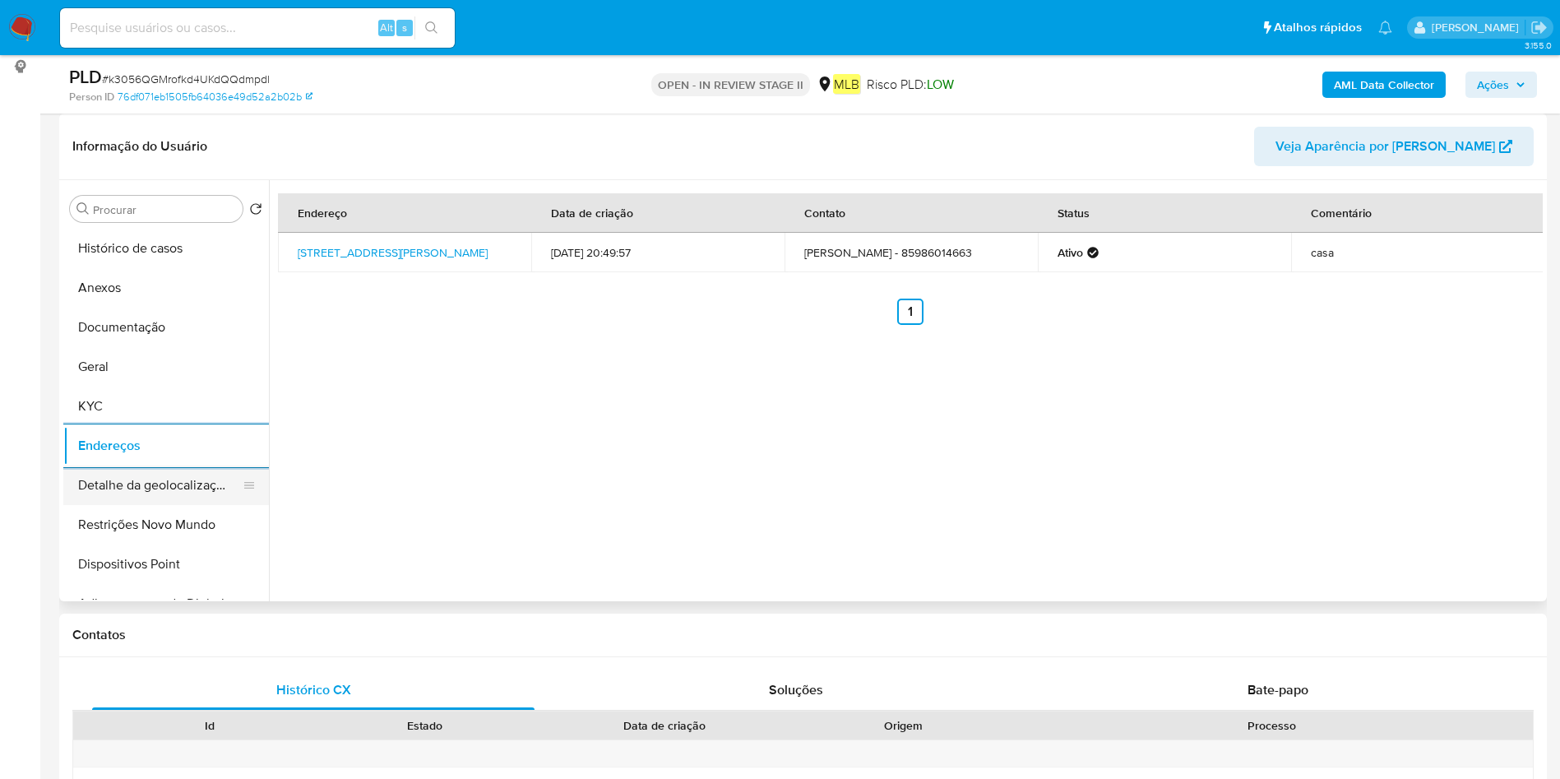
click at [128, 485] on button "Detalhe da geolocalização" at bounding box center [159, 485] width 192 height 39
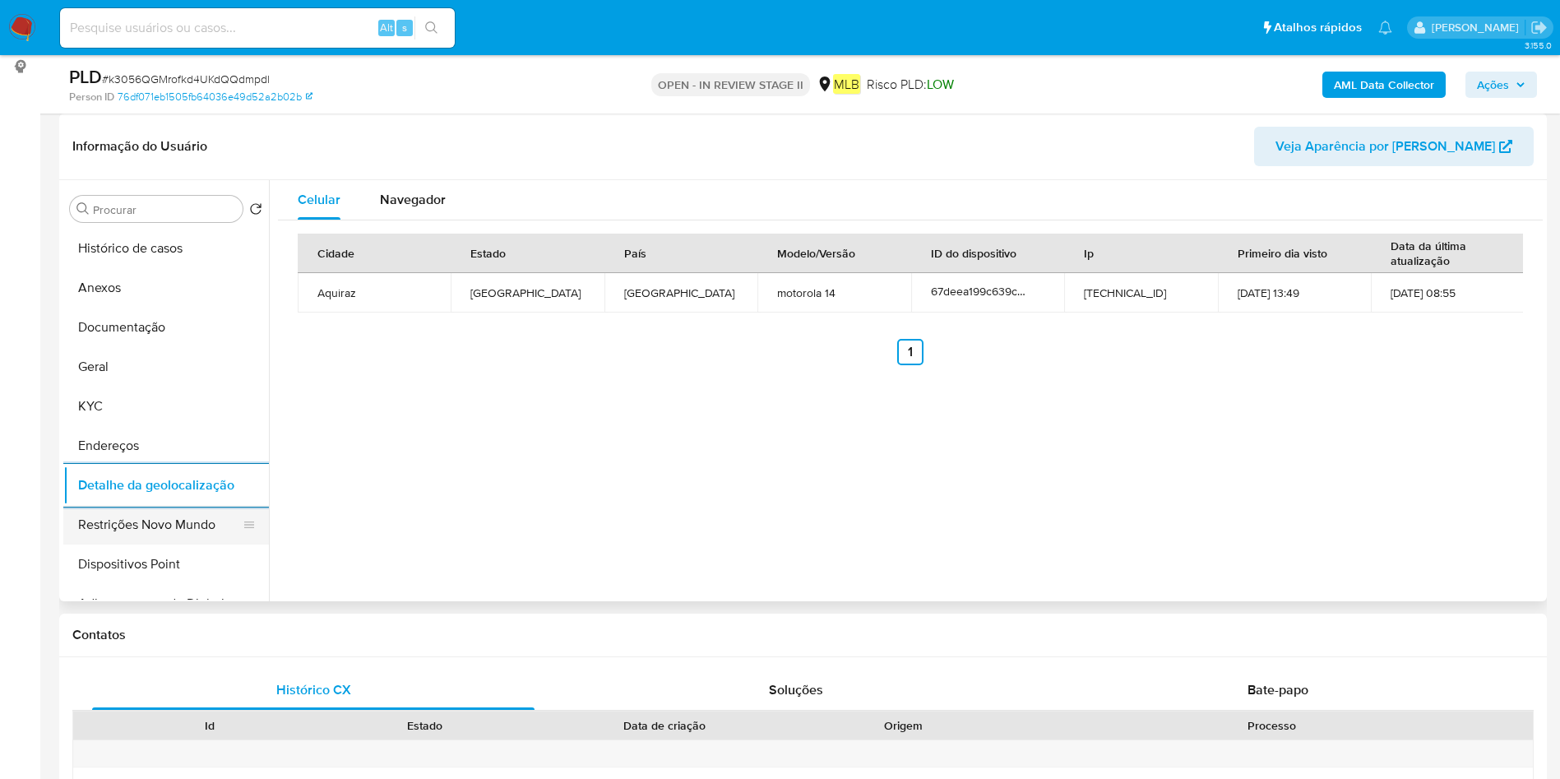
click at [108, 518] on button "Restrições Novo Mundo" at bounding box center [159, 524] width 192 height 39
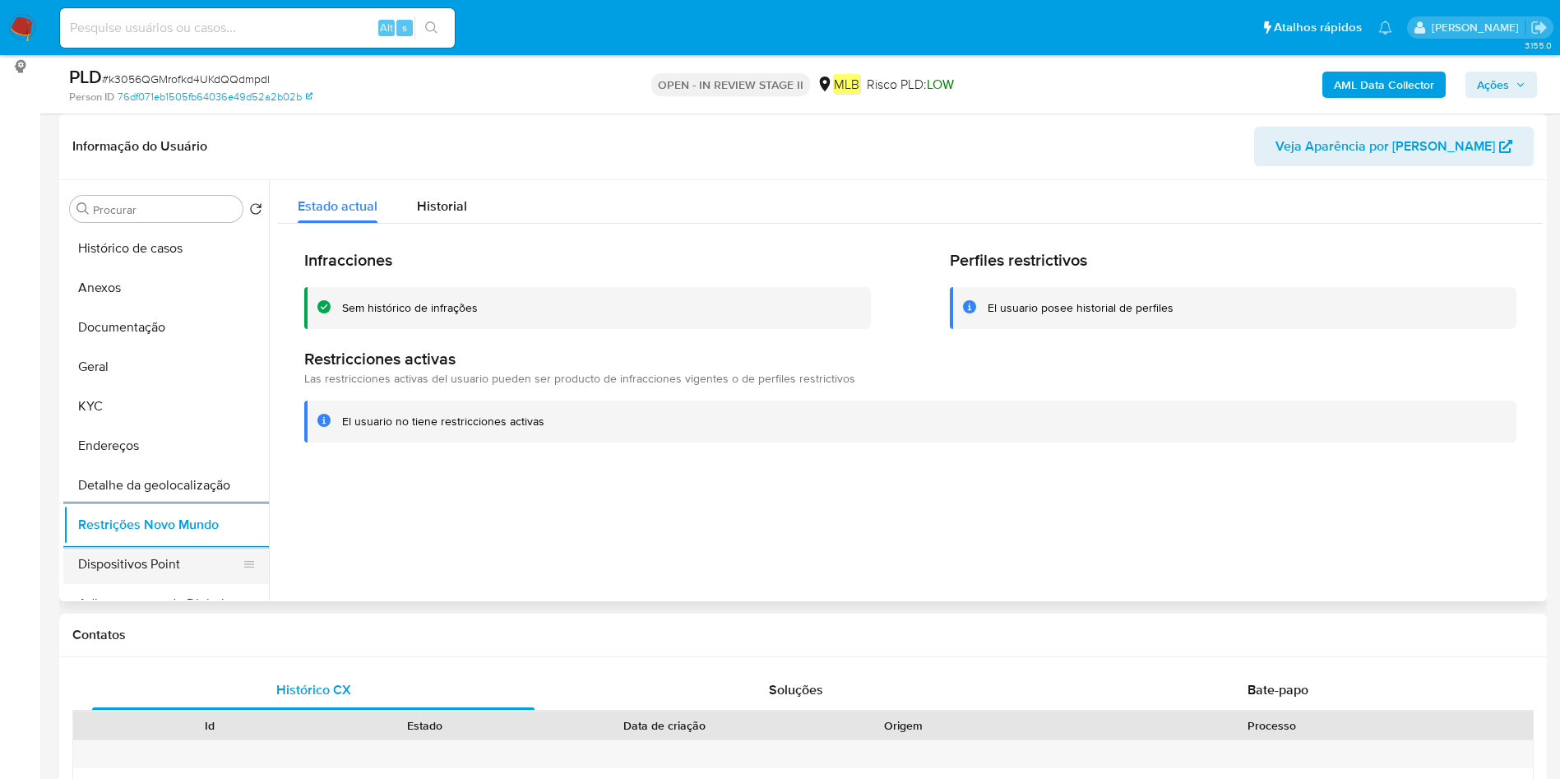
click at [133, 557] on button "Dispositivos Point" at bounding box center [159, 563] width 192 height 39
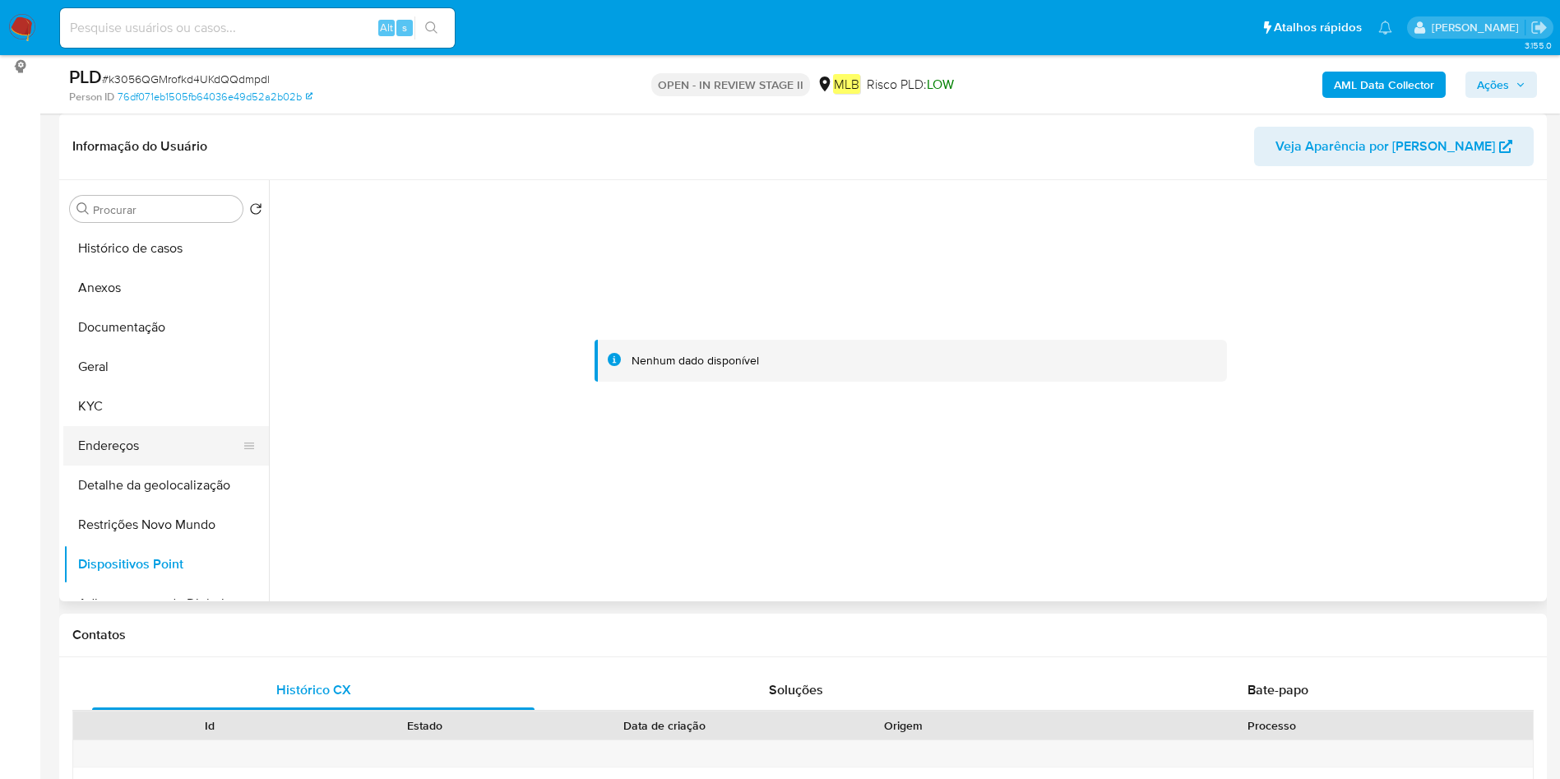
click at [129, 427] on button "Endereços" at bounding box center [159, 445] width 192 height 39
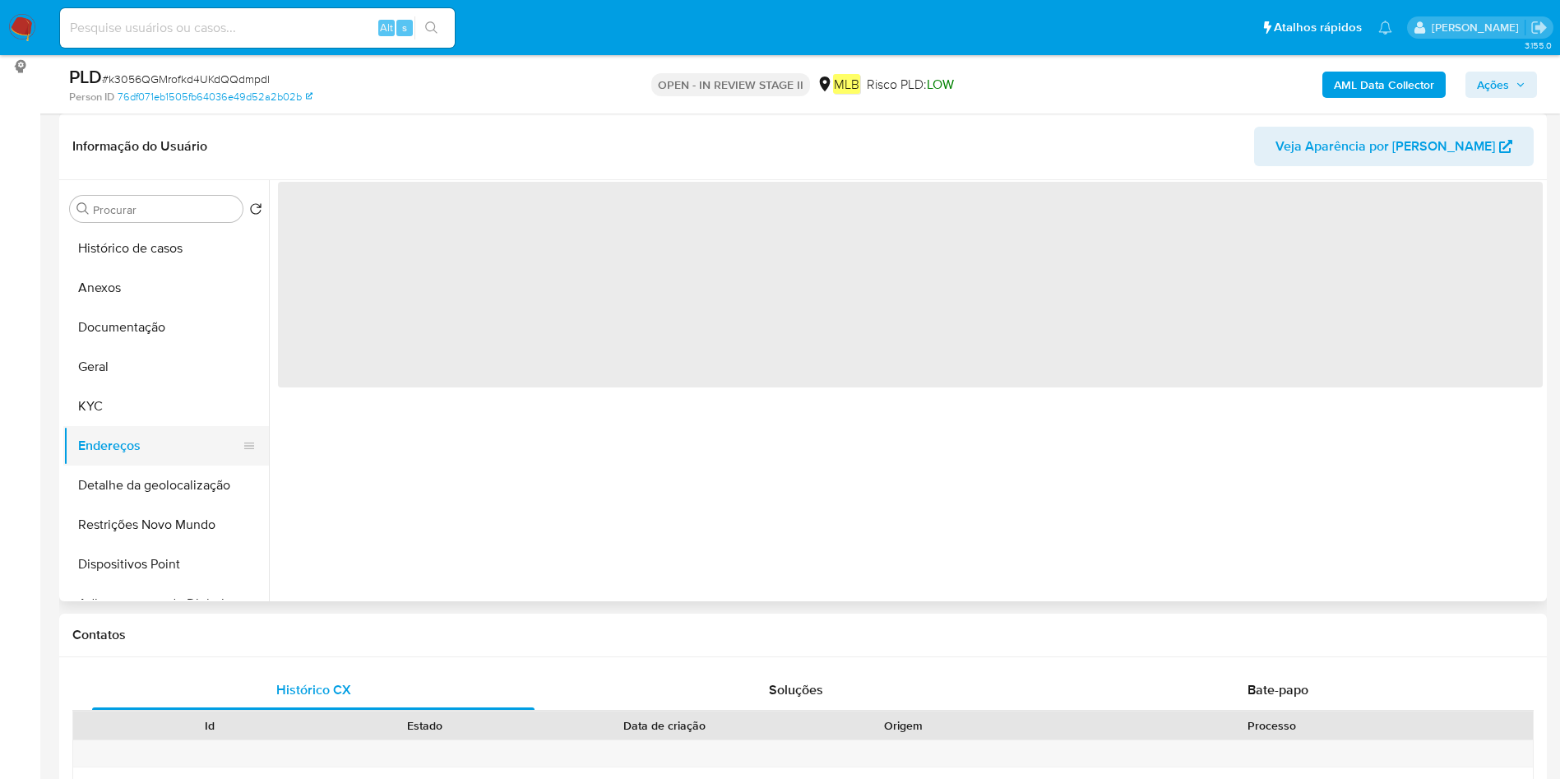
click at [129, 433] on button "Endereços" at bounding box center [159, 445] width 192 height 39
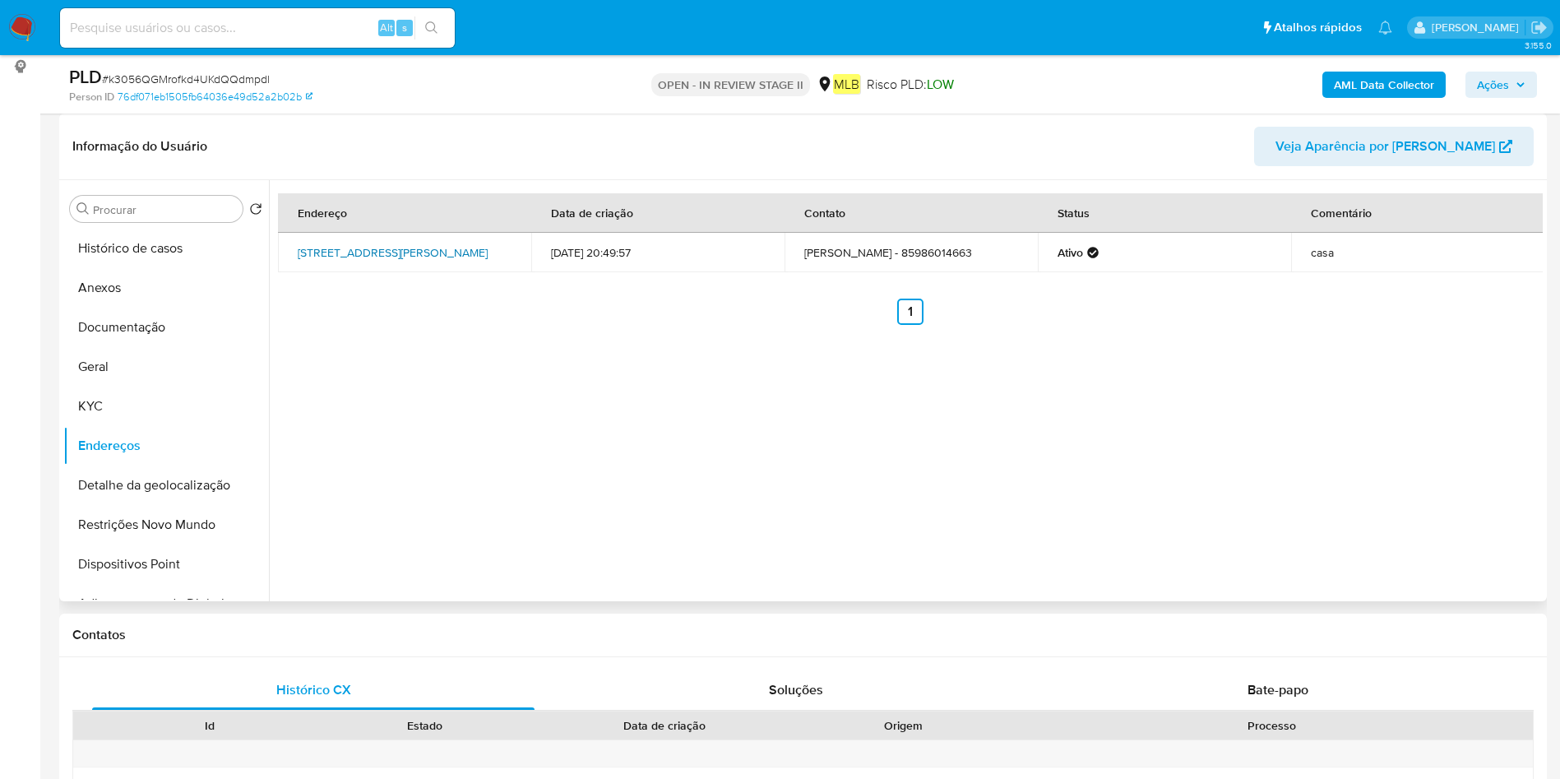
drag, startPoint x: 296, startPoint y: 246, endPoint x: 466, endPoint y: 243, distance: 169.5
click at [466, 243] on td "Rua Maria Ferreira 15, Maracanaú, Ceará, 61932810, Brasil 15" at bounding box center [404, 252] width 253 height 39
